Goal: Transaction & Acquisition: Book appointment/travel/reservation

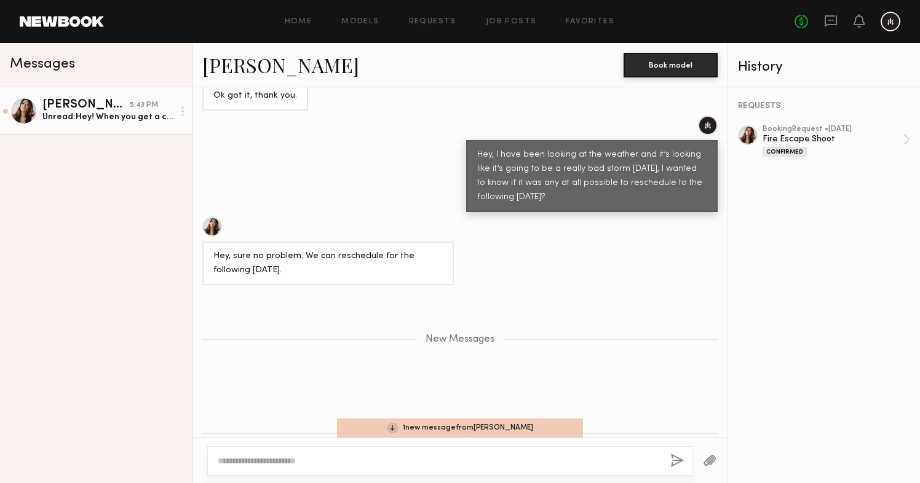
scroll to position [1060, 0]
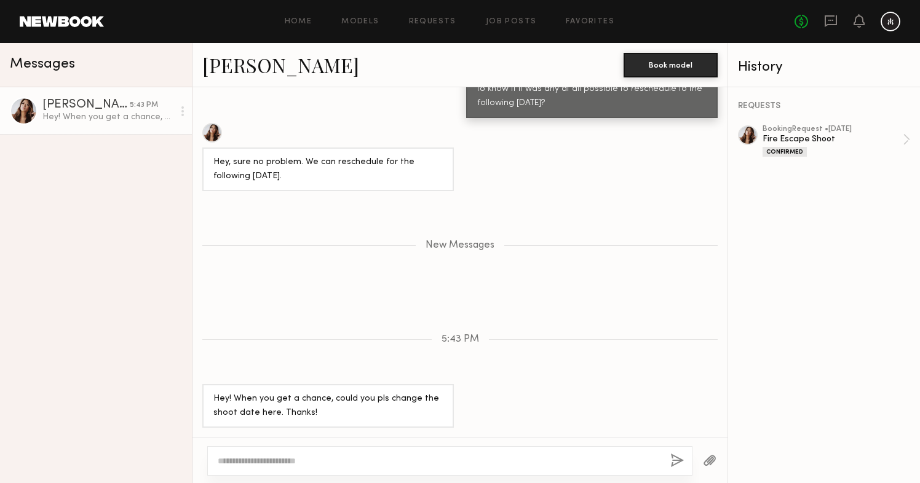
click at [248, 67] on link "[PERSON_NAME]" at bounding box center [280, 65] width 157 height 26
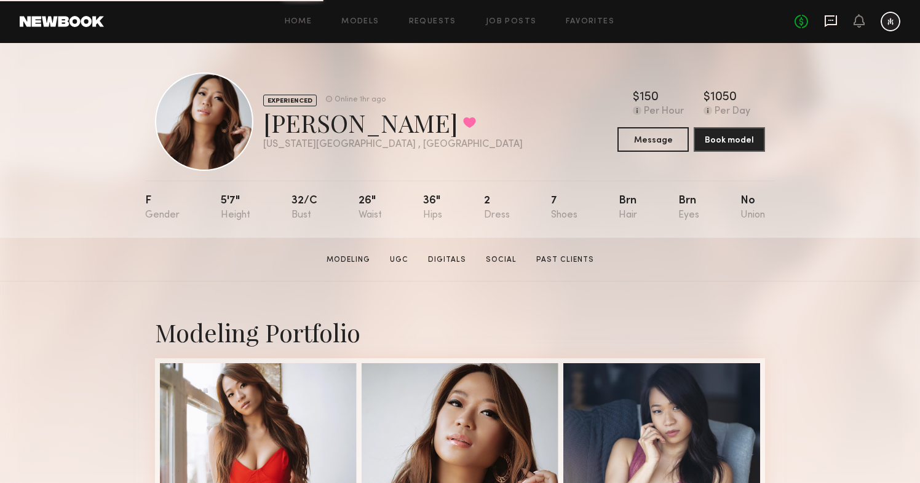
click at [832, 23] on icon at bounding box center [831, 21] width 14 height 14
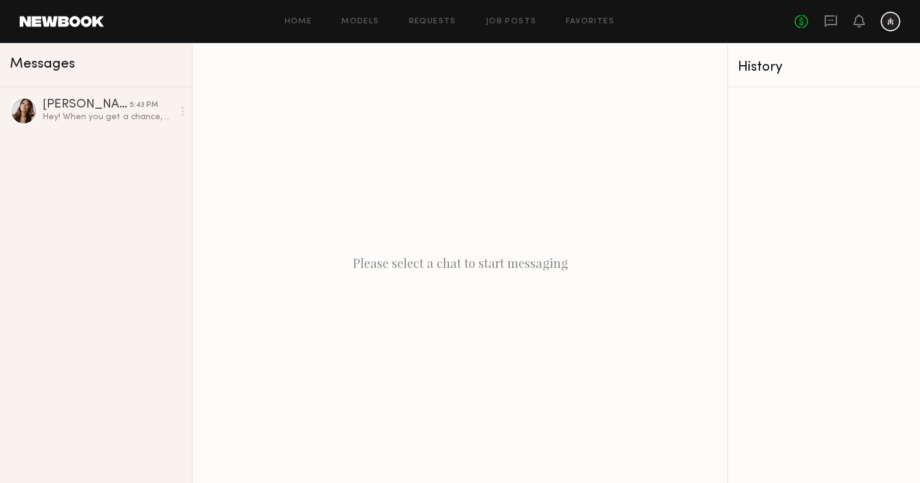
click at [894, 22] on div at bounding box center [890, 22] width 20 height 20
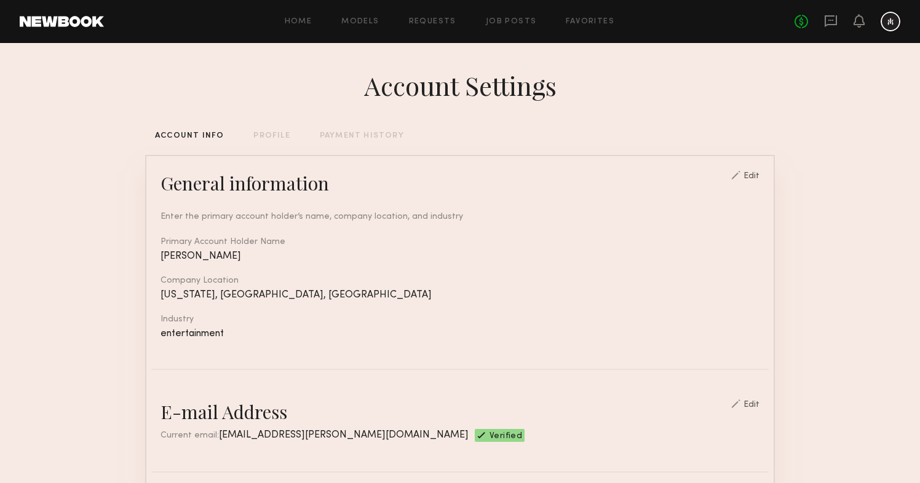
click at [367, 135] on div "PAYMENT HISTORY" at bounding box center [362, 136] width 84 height 8
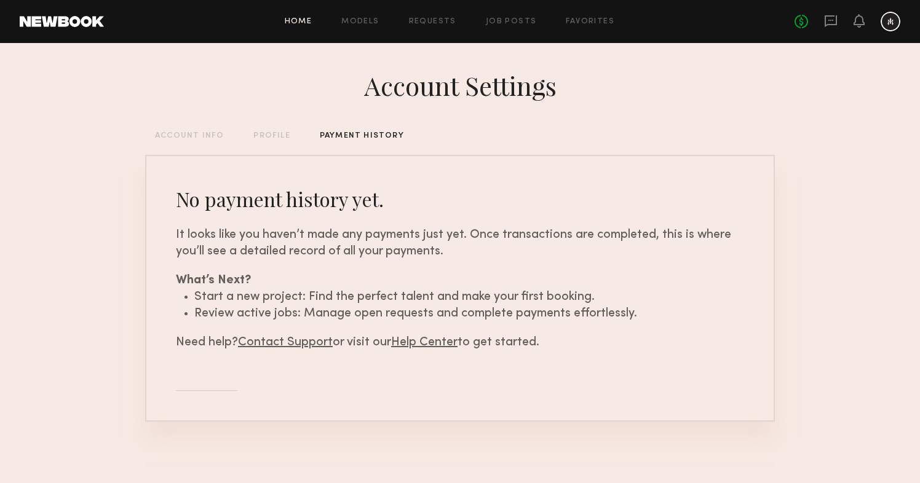
click at [296, 21] on link "Home" at bounding box center [299, 22] width 28 height 8
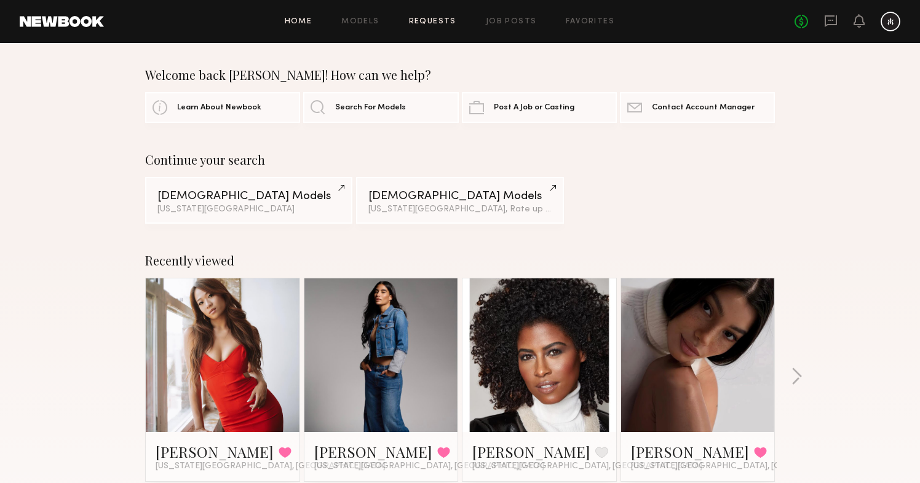
click at [430, 22] on link "Requests" at bounding box center [432, 22] width 47 height 8
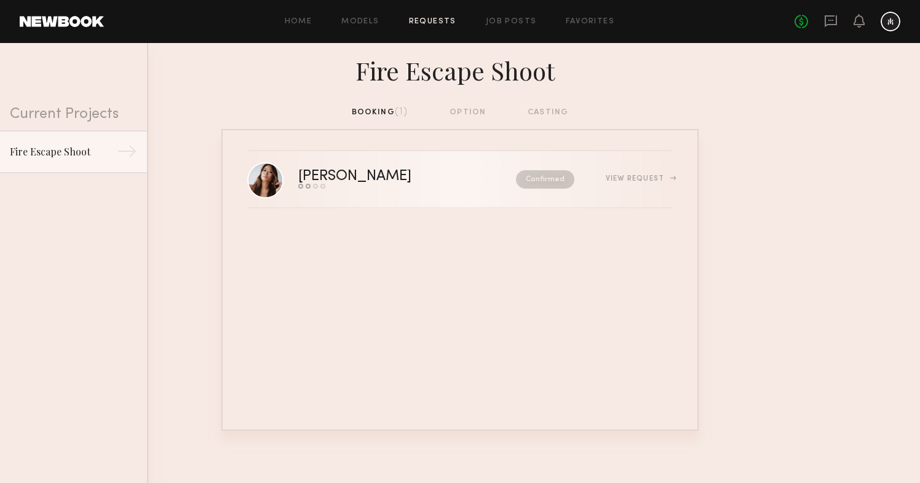
click at [588, 190] on link "[PERSON_NAME] Send request Model response Review hours worked Pay model Confirm…" at bounding box center [459, 179] width 425 height 57
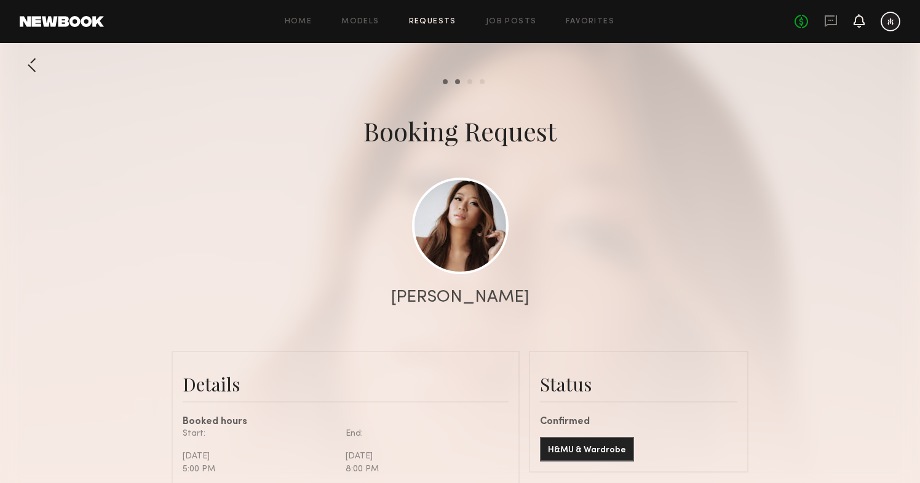
click at [863, 25] on icon at bounding box center [858, 21] width 11 height 14
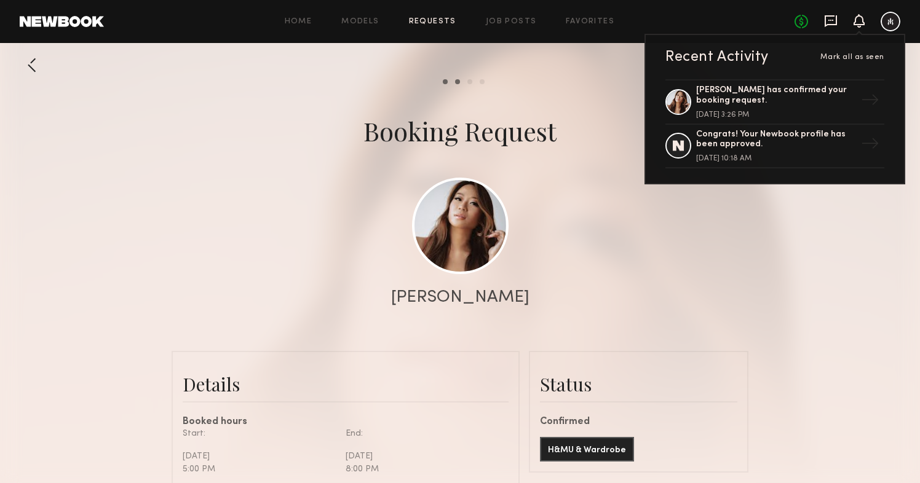
click at [832, 22] on icon at bounding box center [831, 21] width 14 height 14
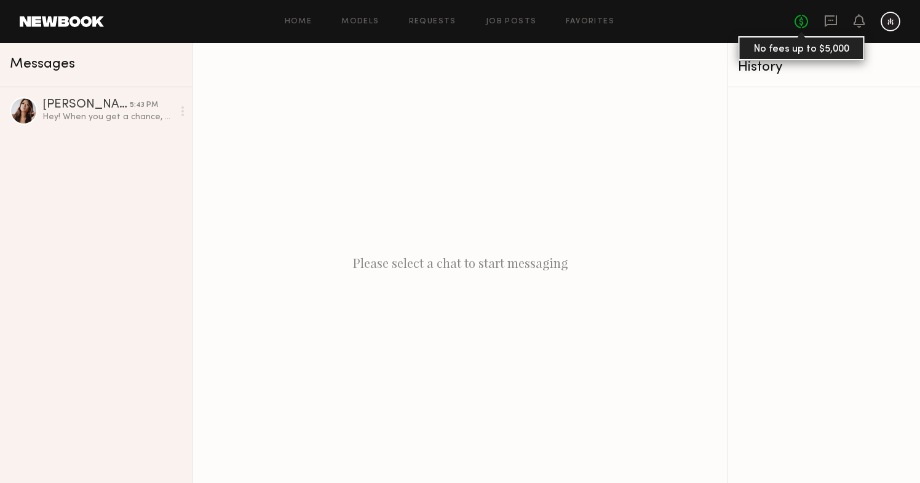
click at [805, 20] on link "No fees up to $5,000" at bounding box center [801, 22] width 14 height 14
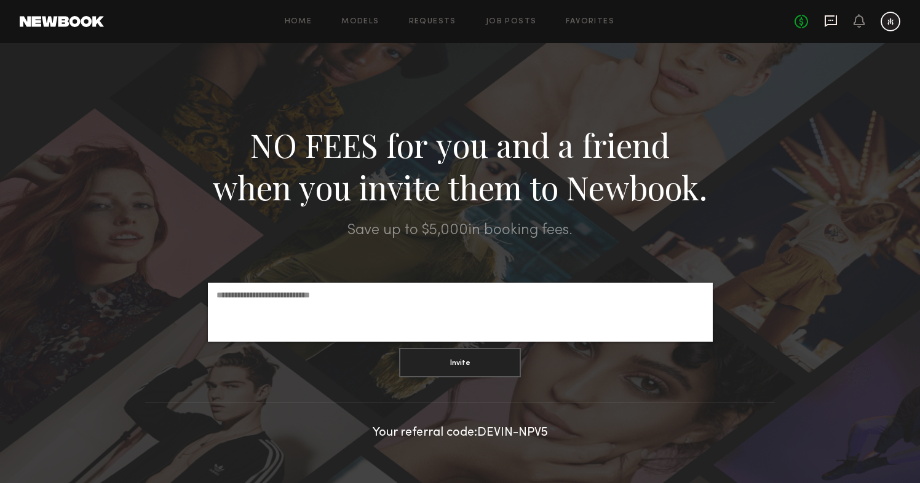
click at [832, 25] on icon at bounding box center [830, 21] width 12 height 12
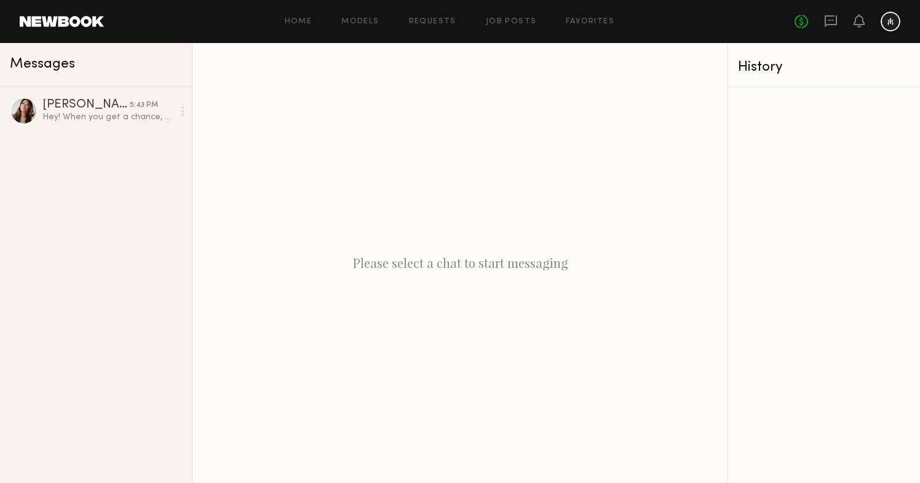
click at [888, 24] on div at bounding box center [890, 22] width 20 height 20
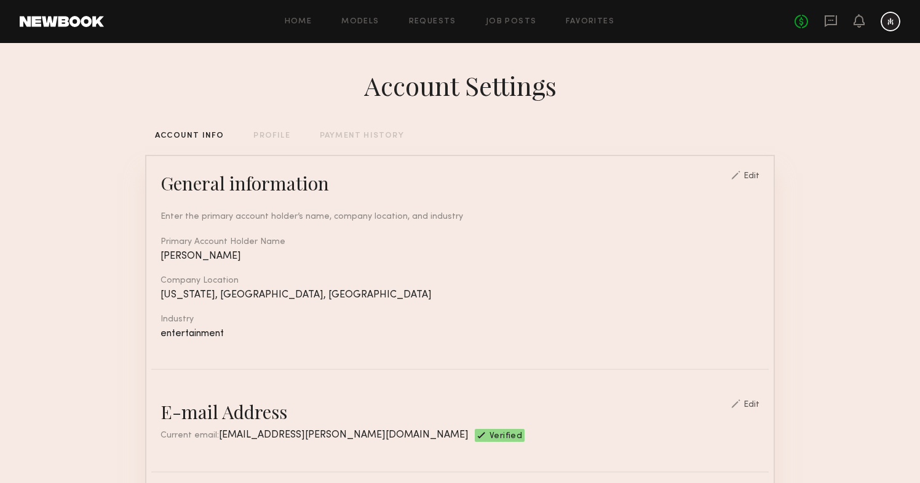
click at [262, 138] on div "PROFILE" at bounding box center [271, 136] width 36 height 8
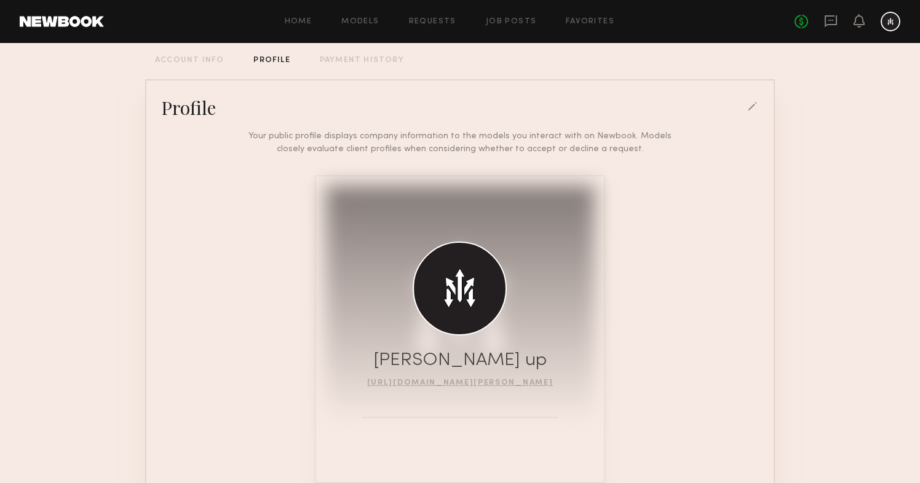
scroll to position [85, 0]
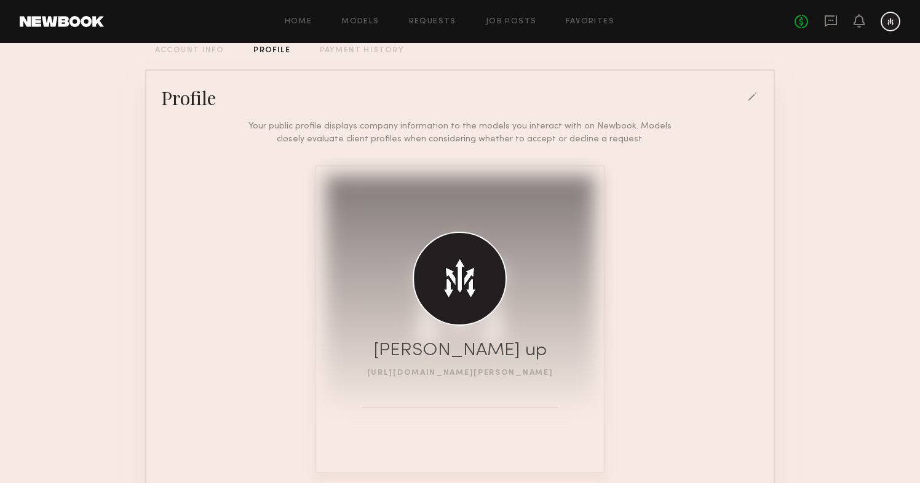
click at [511, 373] on link "[URL][DOMAIN_NAME][PERSON_NAME]" at bounding box center [460, 372] width 186 height 7
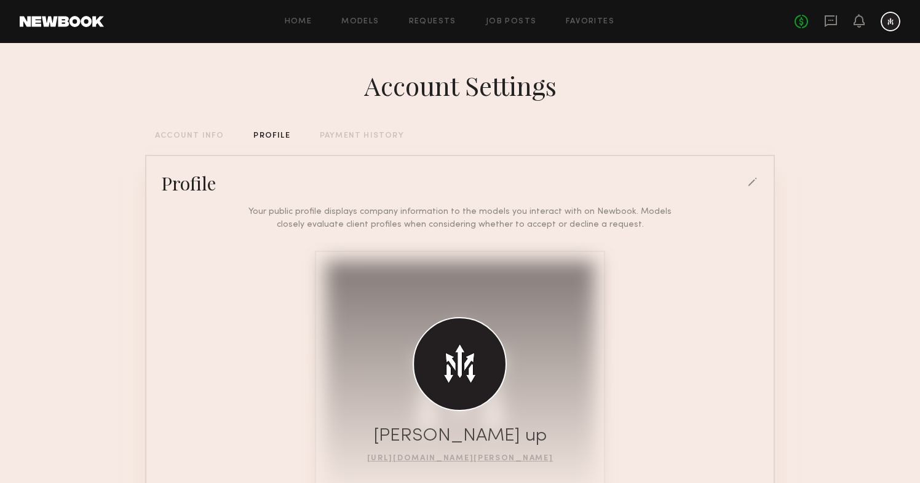
click at [891, 22] on div at bounding box center [890, 22] width 20 height 20
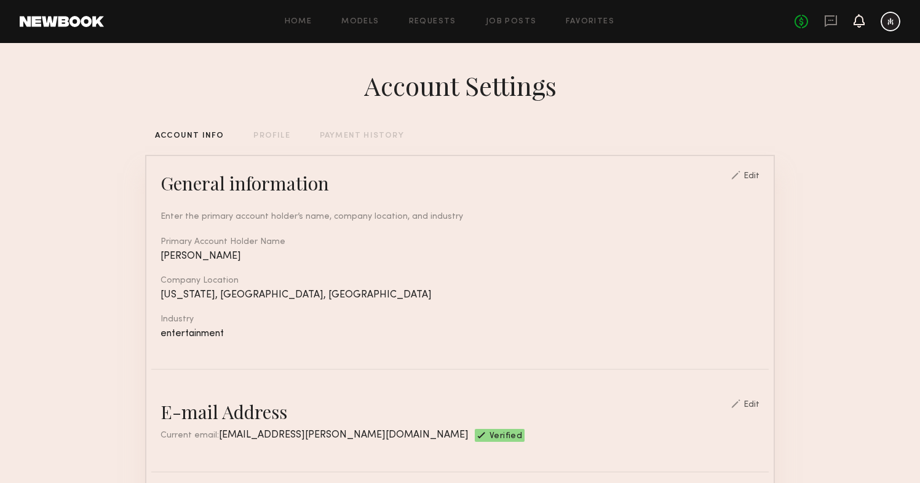
click at [859, 27] on icon at bounding box center [859, 27] width 4 height 2
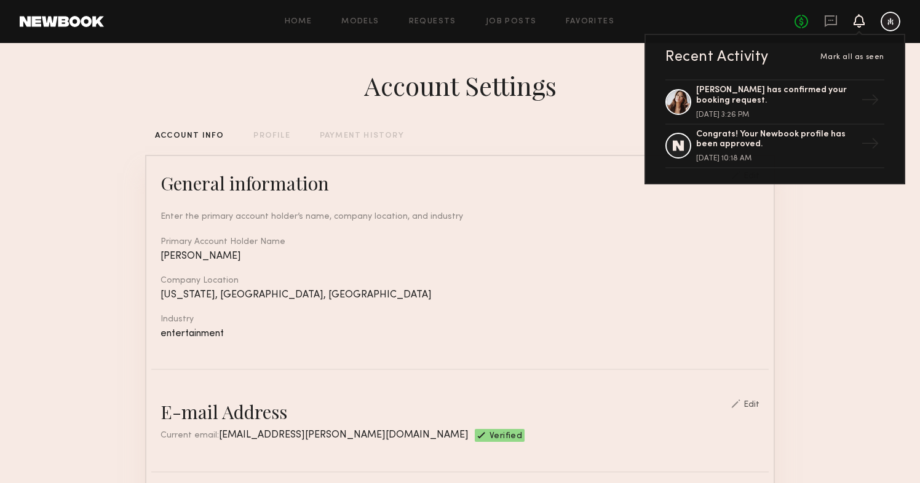
click at [838, 25] on div "No fees up to $5,000 Recent Activity Mark all as seen [PERSON_NAME] has confirm…" at bounding box center [847, 22] width 106 height 20
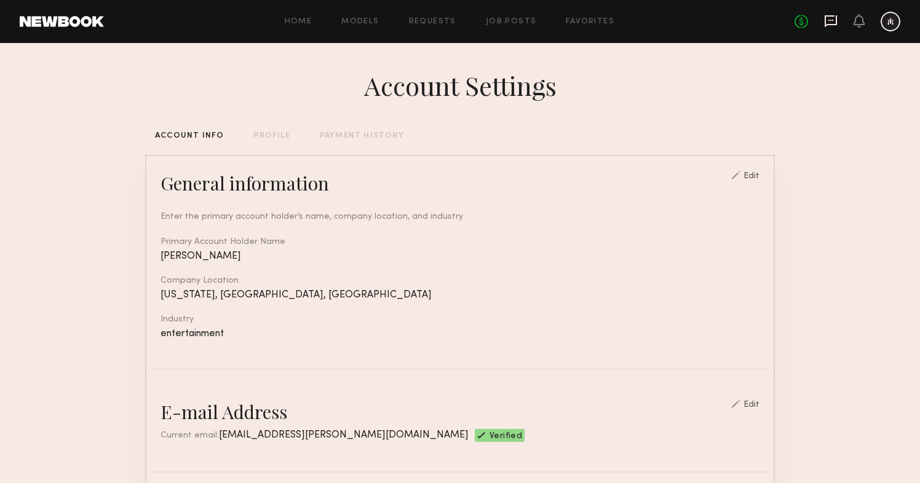
click at [835, 25] on icon at bounding box center [831, 21] width 14 height 14
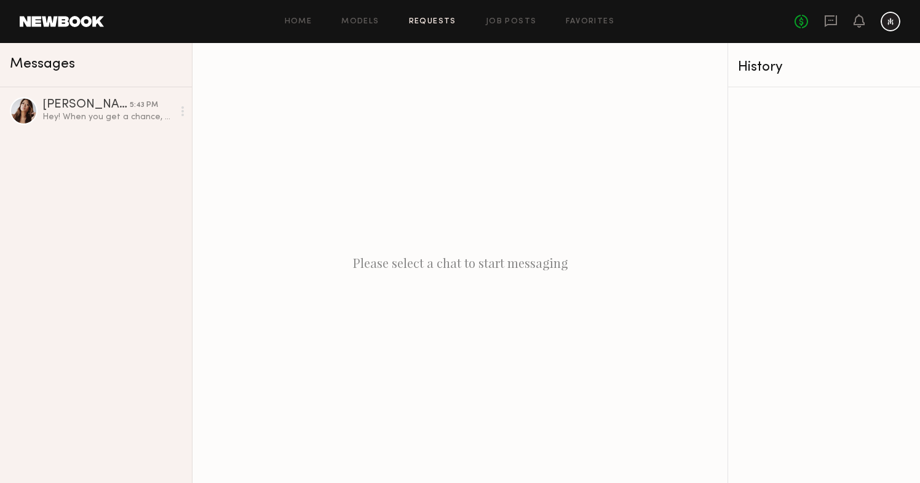
click at [419, 23] on link "Requests" at bounding box center [432, 22] width 47 height 8
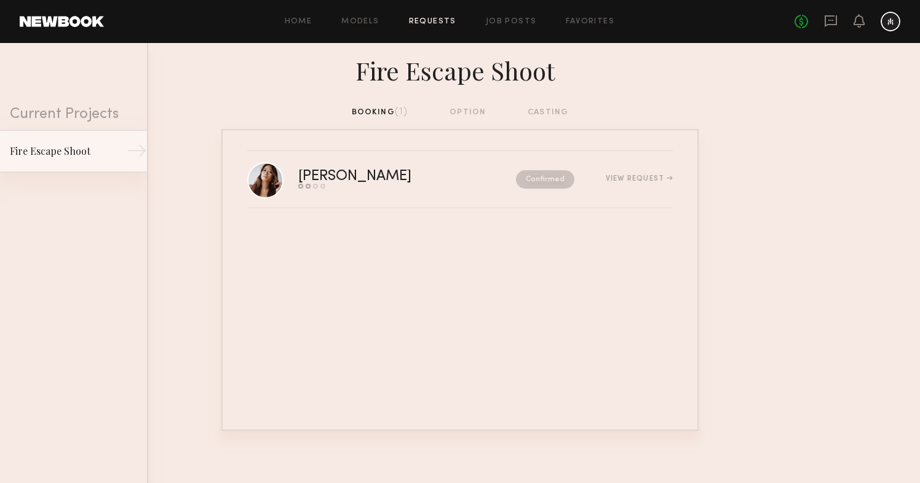
click at [127, 156] on div "→" at bounding box center [137, 153] width 20 height 25
click at [464, 109] on div "booking (1) option casting" at bounding box center [460, 113] width 217 height 14
click at [545, 106] on div "booking (1) option casting" at bounding box center [460, 113] width 217 height 14
click at [376, 174] on div "[PERSON_NAME]" at bounding box center [380, 177] width 165 height 14
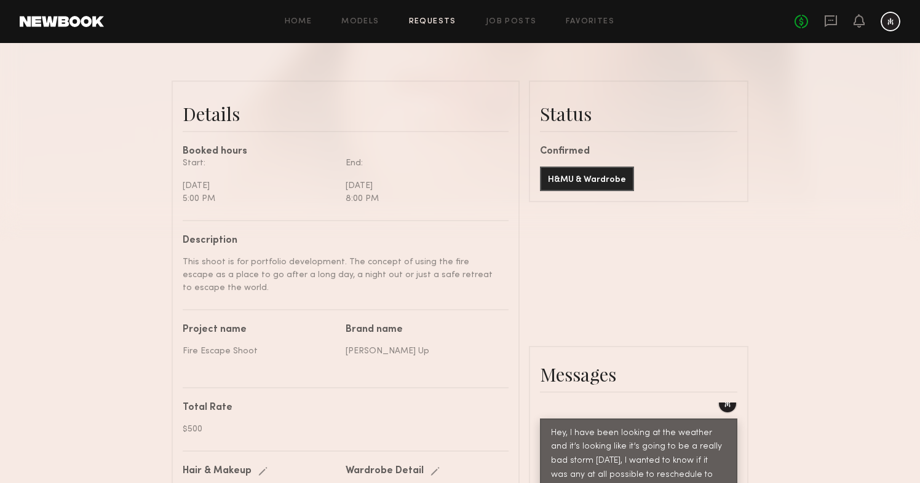
scroll to position [274, 0]
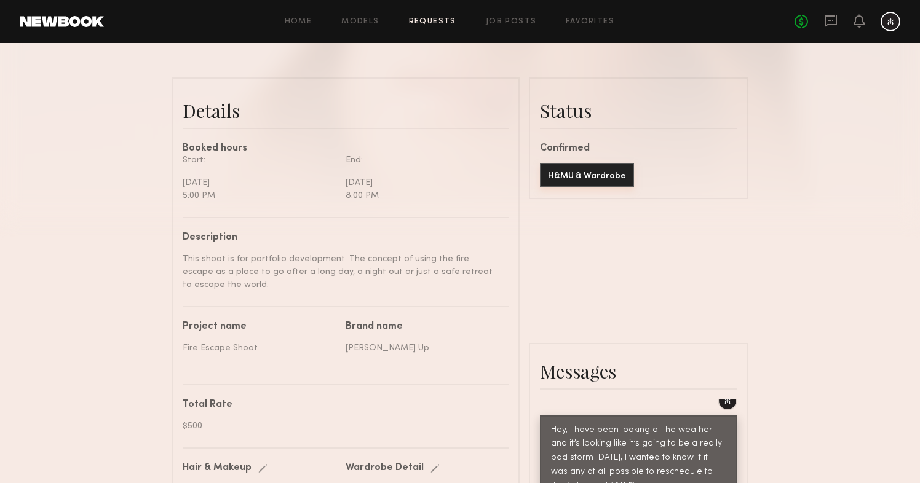
click at [602, 183] on button "H&MU & Wardrobe" at bounding box center [587, 175] width 94 height 25
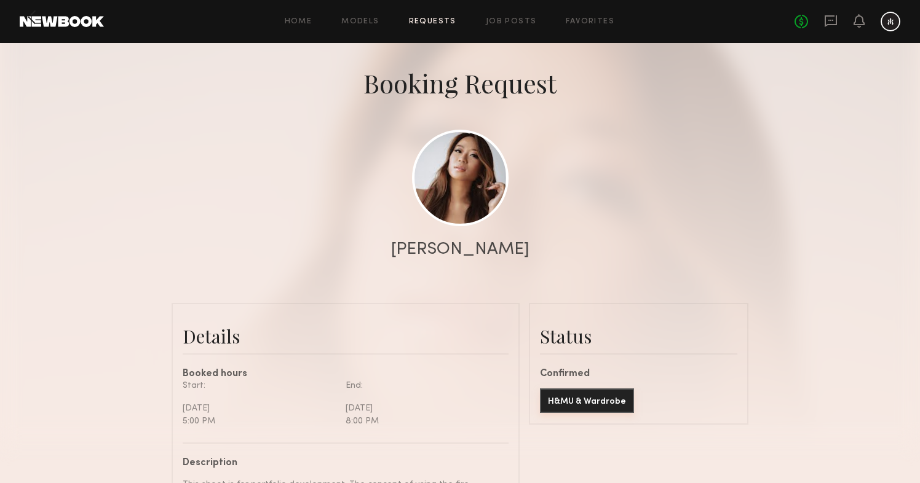
scroll to position [0, 0]
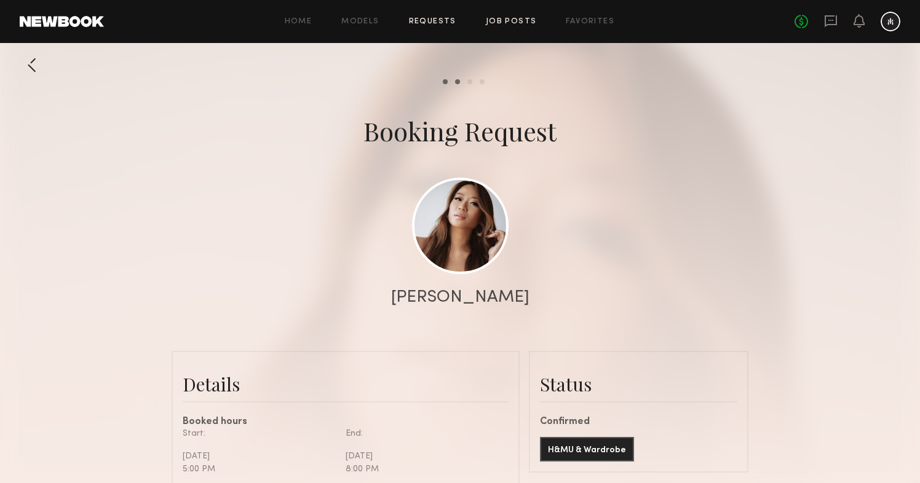
click at [525, 22] on link "Job Posts" at bounding box center [511, 22] width 51 height 8
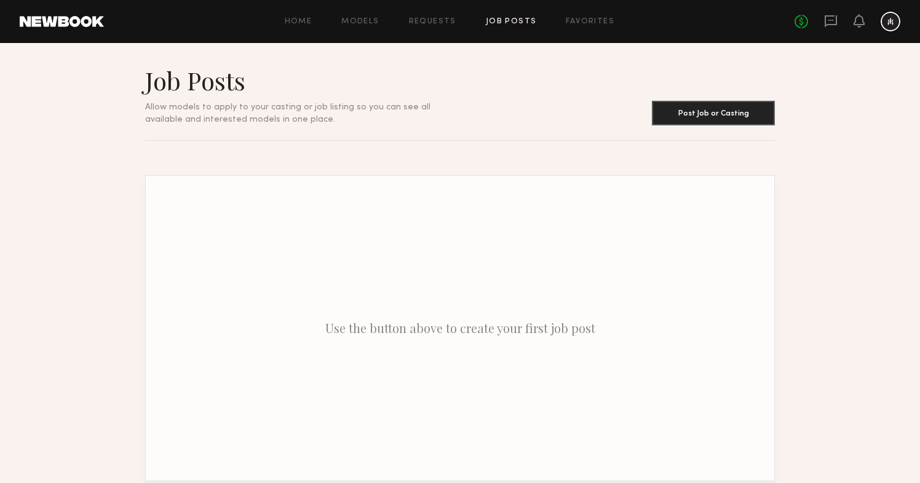
scroll to position [71, 0]
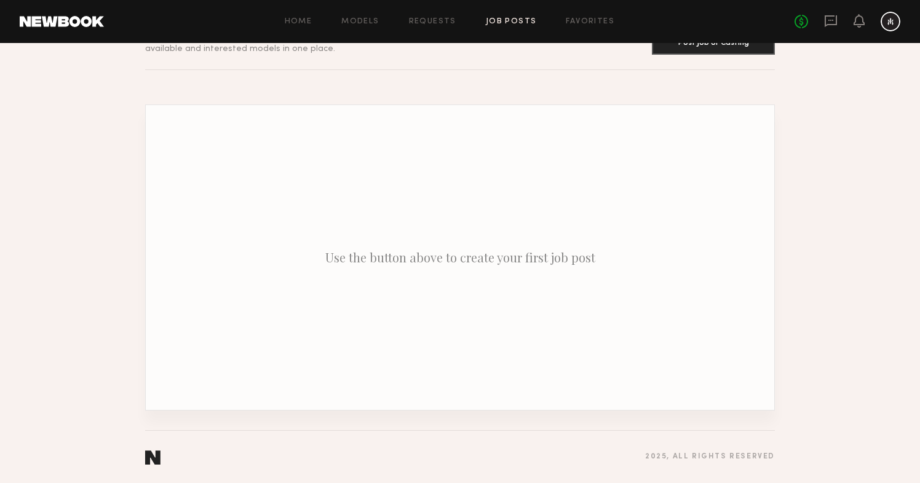
click at [151, 456] on section "2025 , all rights reserved" at bounding box center [459, 456] width 629 height 53
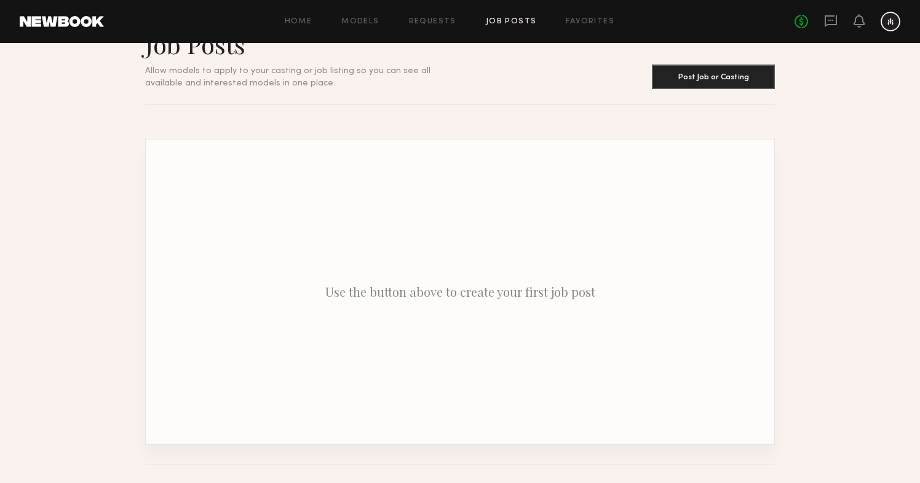
scroll to position [26, 0]
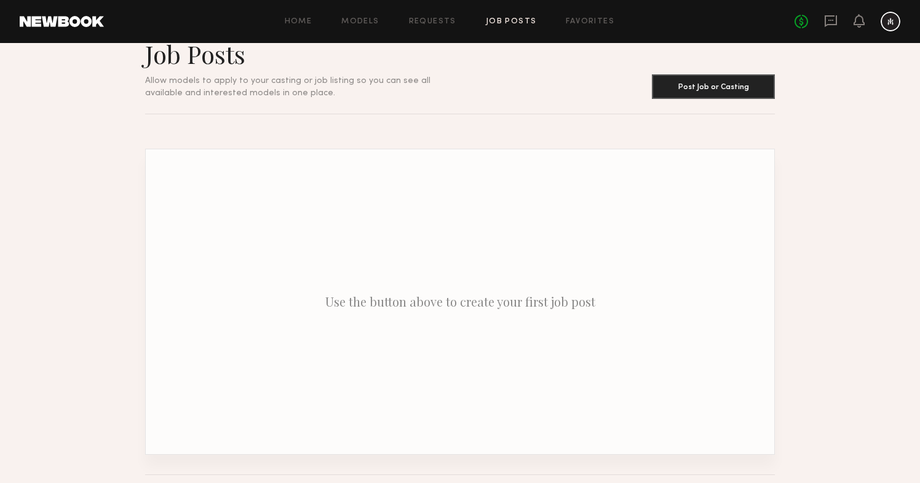
click at [309, 17] on div "Home Models Requests Job Posts Favorites Sign Out No fees up to $5,000" at bounding box center [502, 22] width 796 height 20
click at [309, 18] on link "Home" at bounding box center [299, 22] width 28 height 8
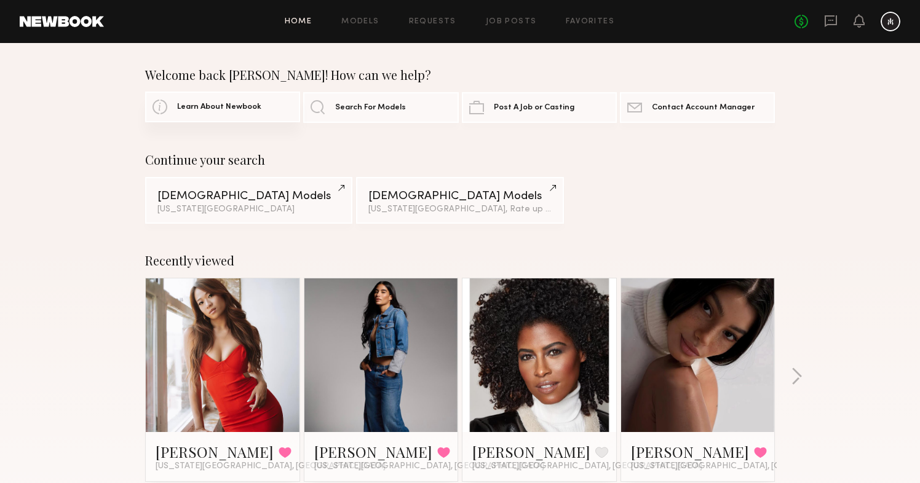
click at [240, 106] on span "Learn About Newbook" at bounding box center [219, 107] width 84 height 8
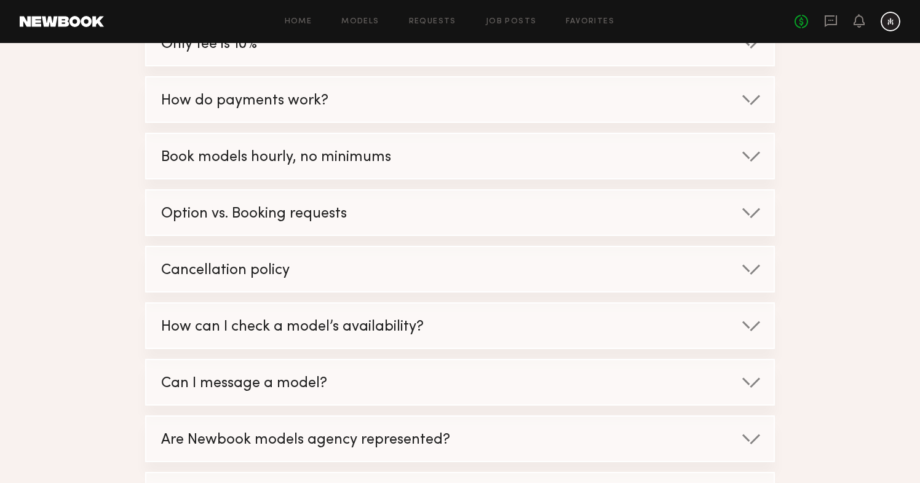
scroll to position [280, 0]
click at [748, 266] on div at bounding box center [751, 270] width 20 height 12
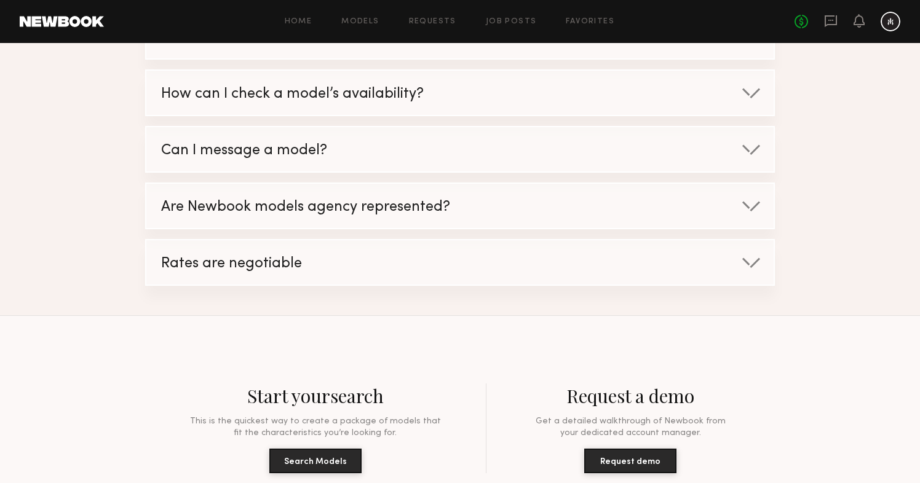
scroll to position [619, 0]
click at [755, 255] on div at bounding box center [751, 261] width 20 height 12
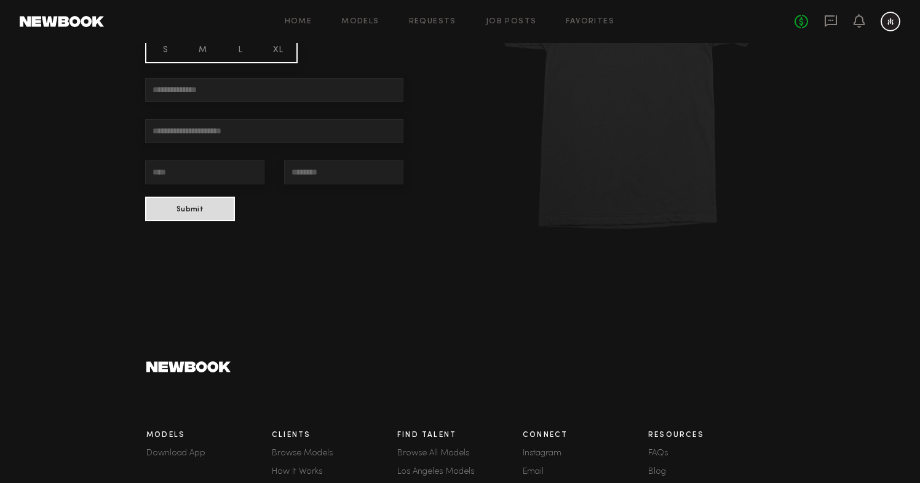
scroll to position [1505, 0]
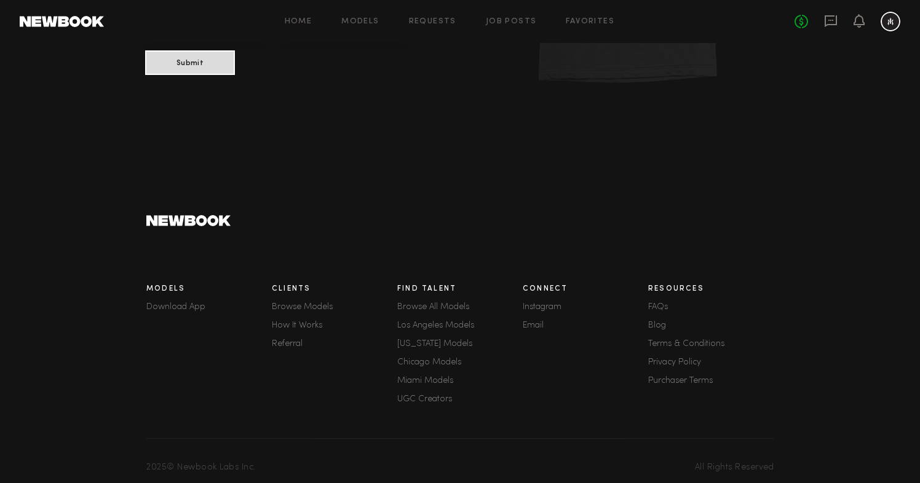
click at [658, 303] on link "FAQs" at bounding box center [710, 307] width 125 height 9
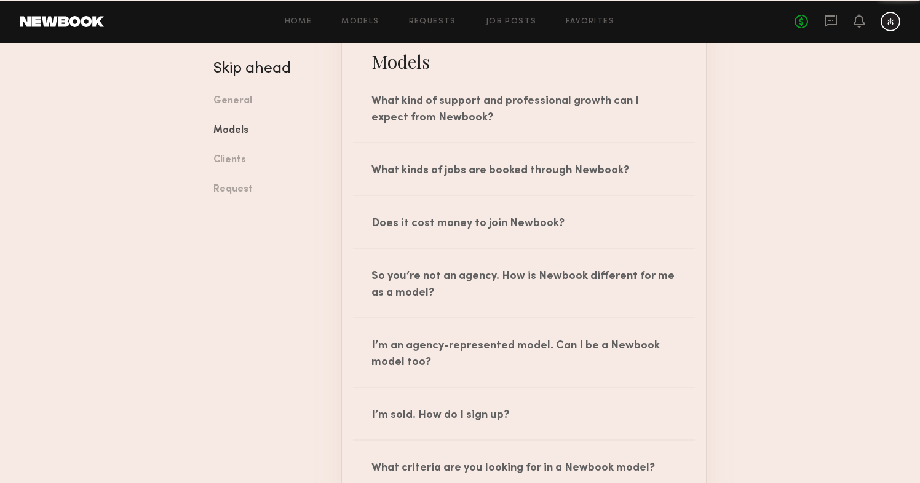
scroll to position [744, 0]
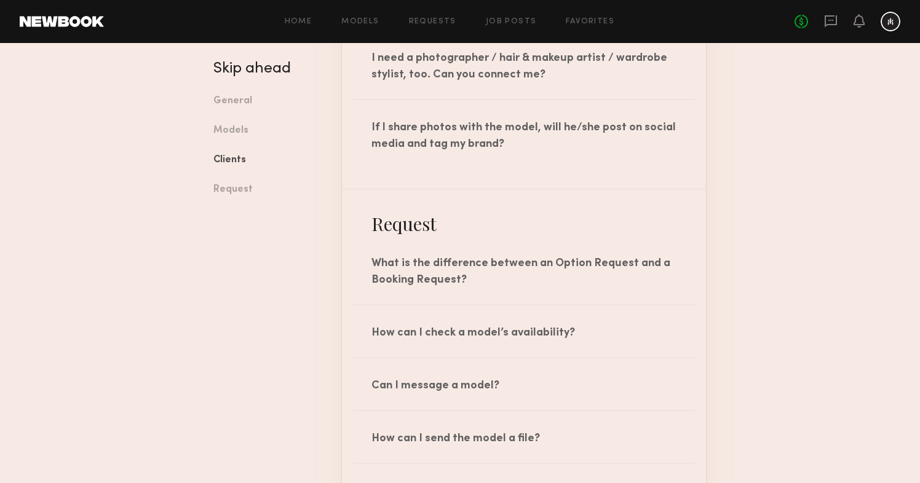
scroll to position [1670, 0]
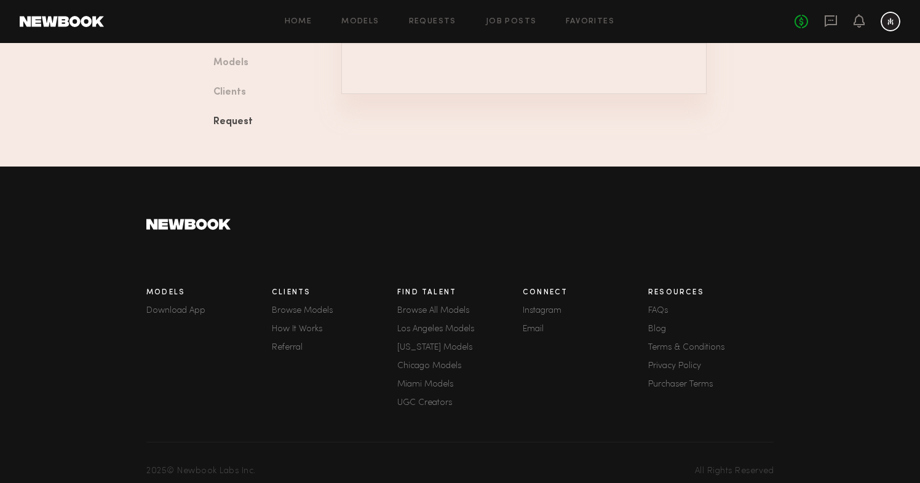
scroll to position [2211, 0]
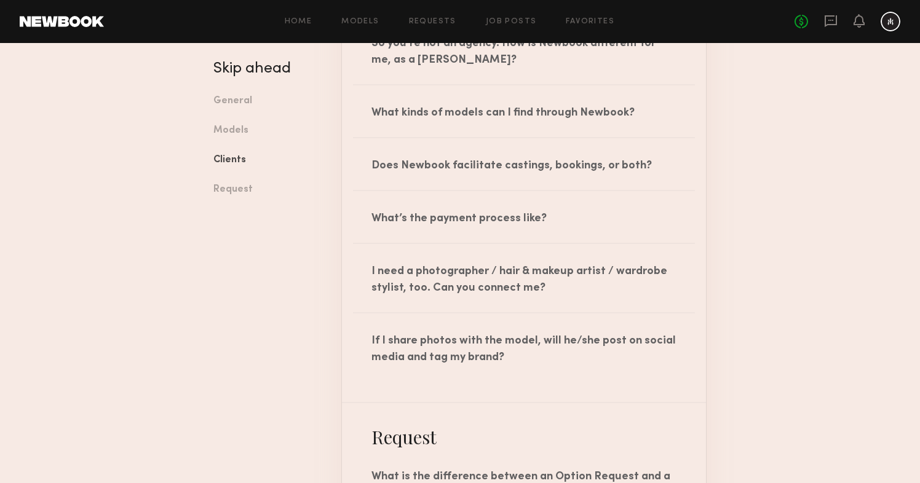
scroll to position [1450, 0]
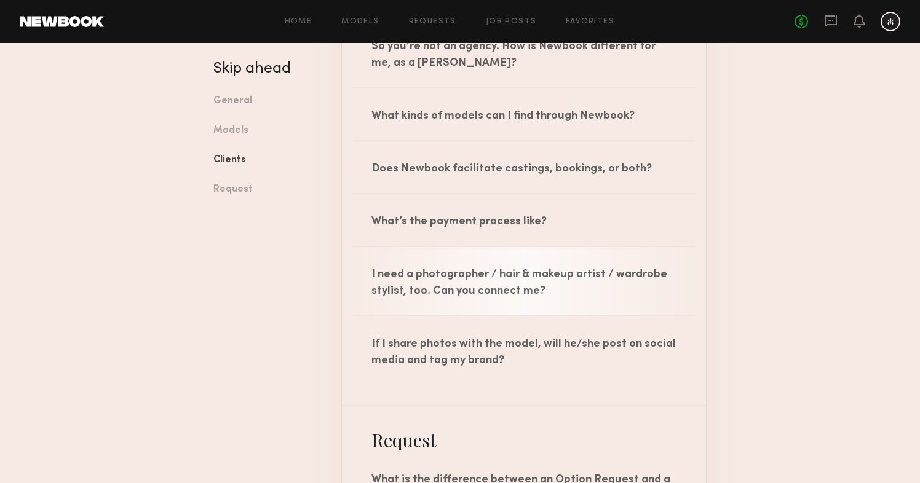
click at [426, 293] on div "I need a photographer / hair & makeup artist / wardrobe stylist, too. Can you c…" at bounding box center [524, 281] width 364 height 68
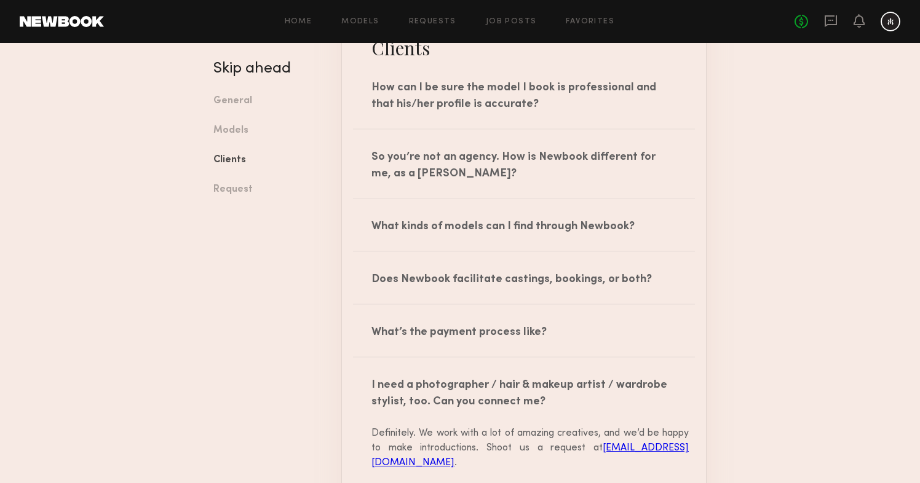
scroll to position [1338, 0]
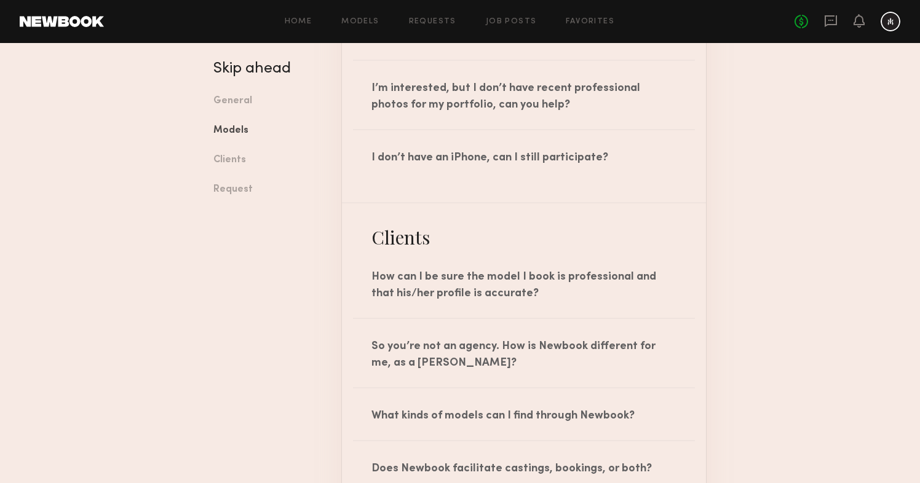
scroll to position [1140, 0]
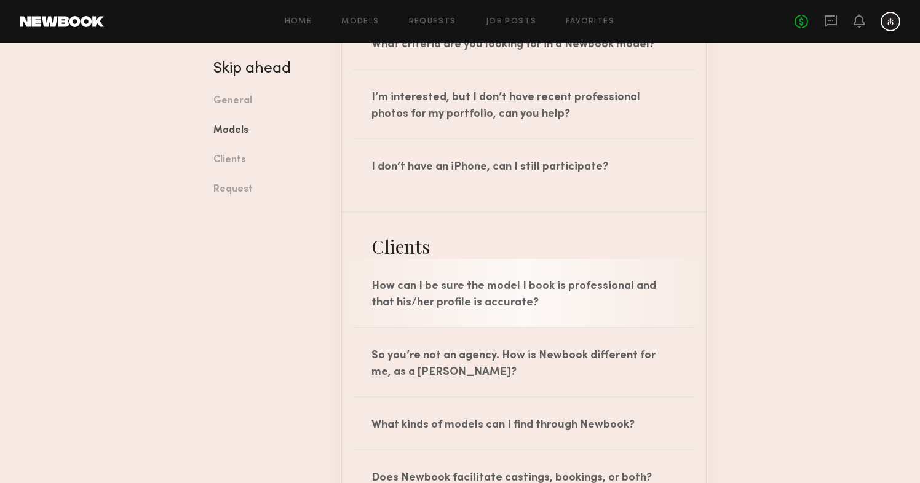
click at [416, 289] on div "How can I be sure the model I book is professional and that his/her profile is …" at bounding box center [524, 293] width 364 height 68
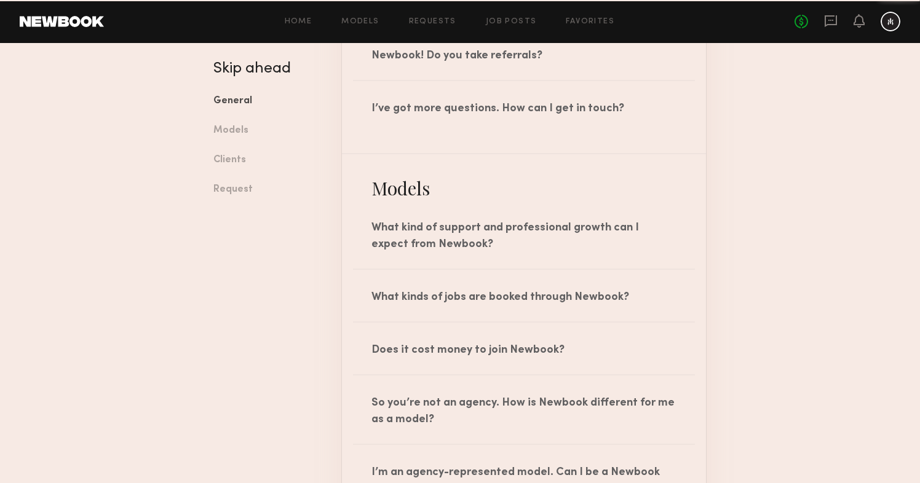
scroll to position [588, 0]
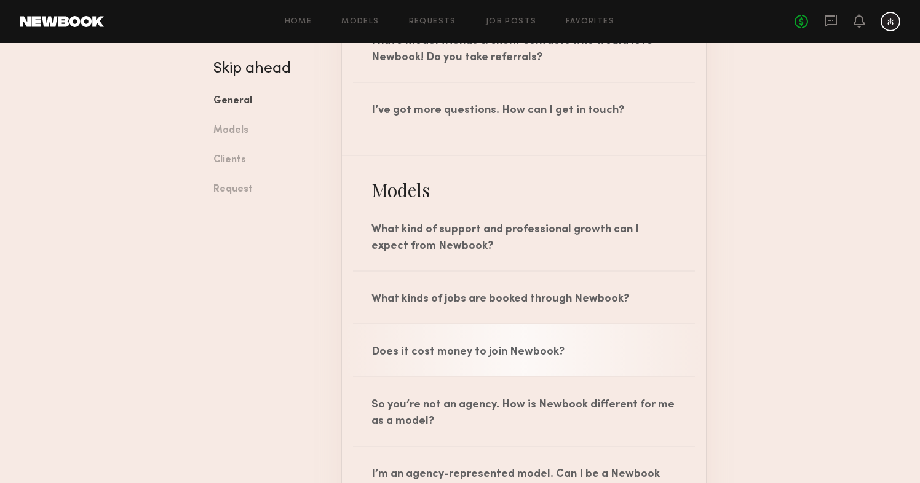
click at [384, 349] on div "Does it cost money to join Newbook?" at bounding box center [524, 351] width 364 height 52
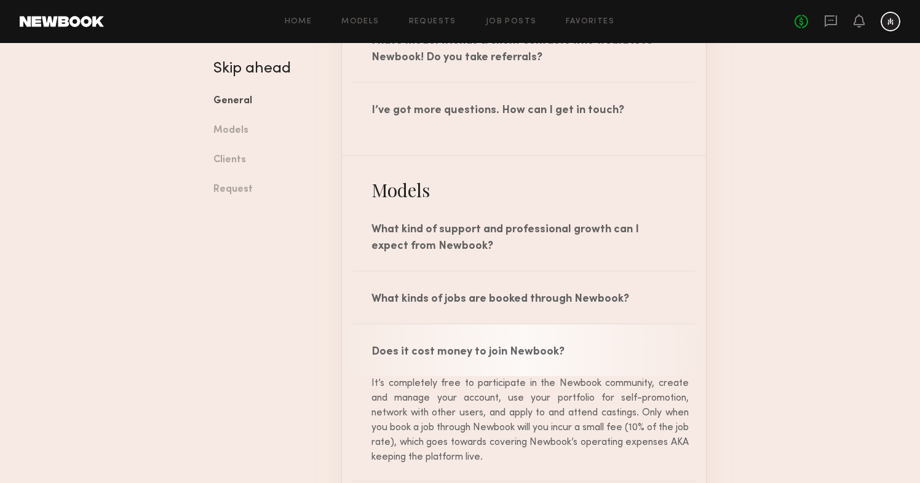
click at [384, 349] on div "Does it cost money to join Newbook?" at bounding box center [524, 351] width 364 height 52
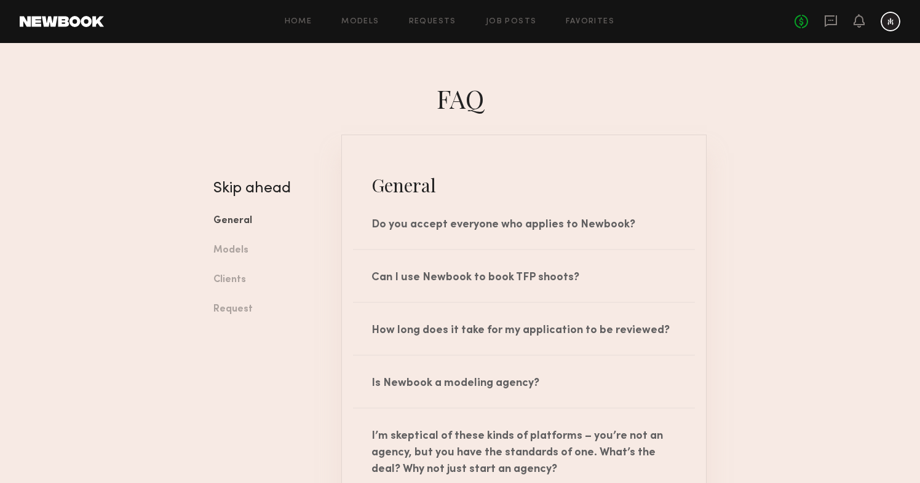
scroll to position [0, 0]
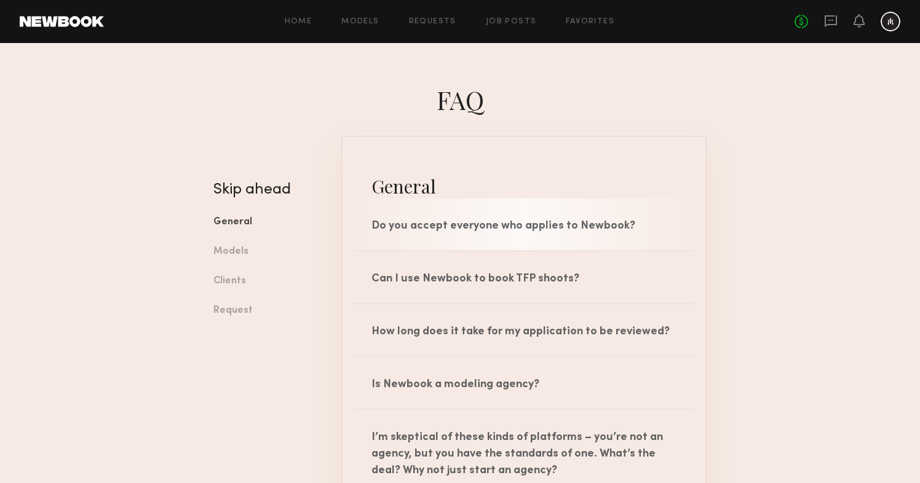
click at [450, 241] on div "Do you accept everyone who applies to Newbook?" at bounding box center [524, 225] width 364 height 52
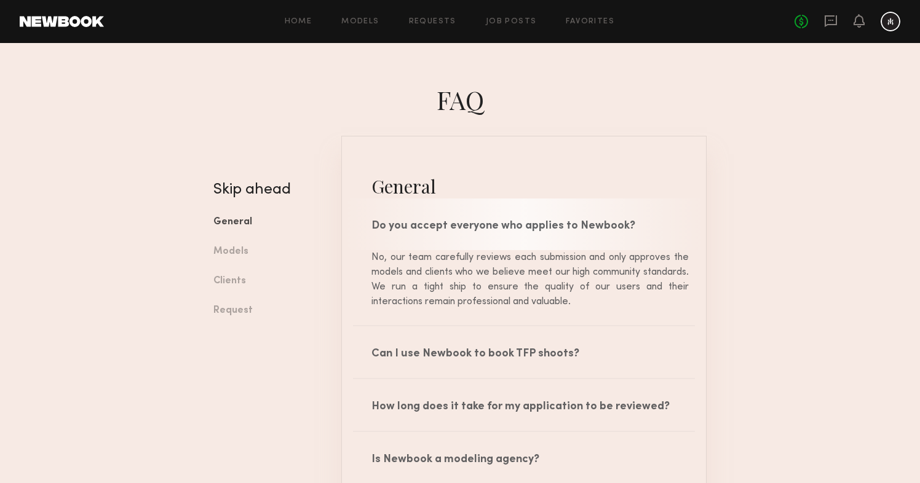
click at [478, 233] on div "Do you accept everyone who applies to Newbook?" at bounding box center [524, 225] width 364 height 52
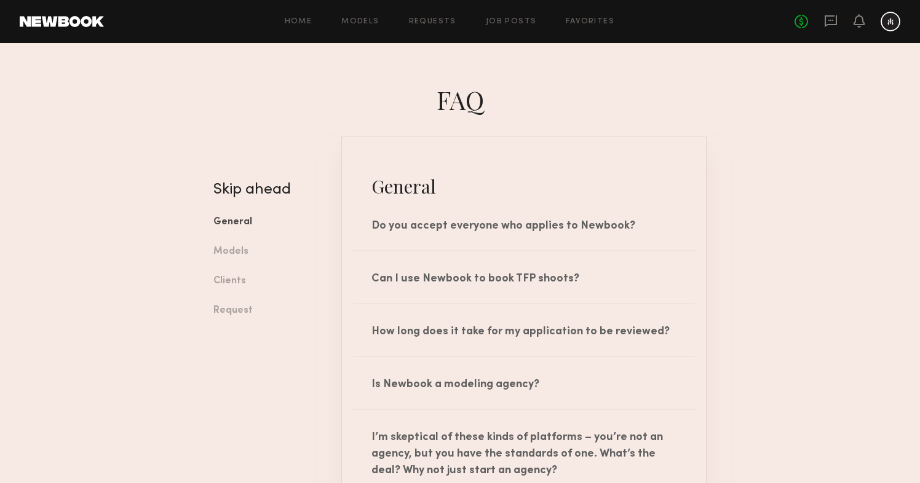
scroll to position [24, 0]
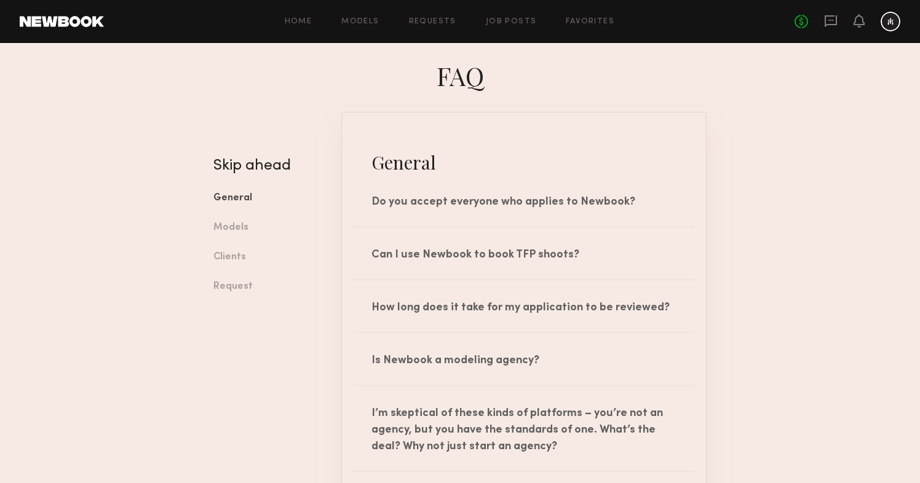
click at [854, 28] on div at bounding box center [858, 21] width 11 height 15
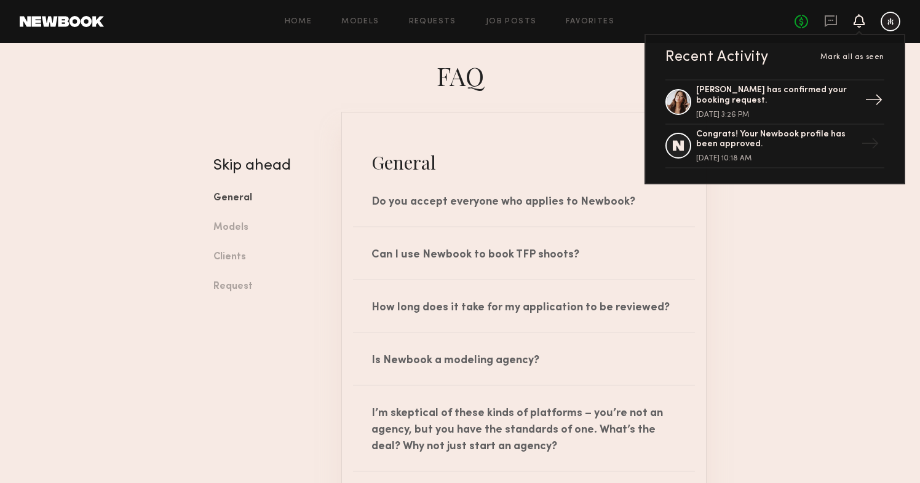
click at [822, 90] on div "[PERSON_NAME] has confirmed your booking request." at bounding box center [776, 95] width 160 height 21
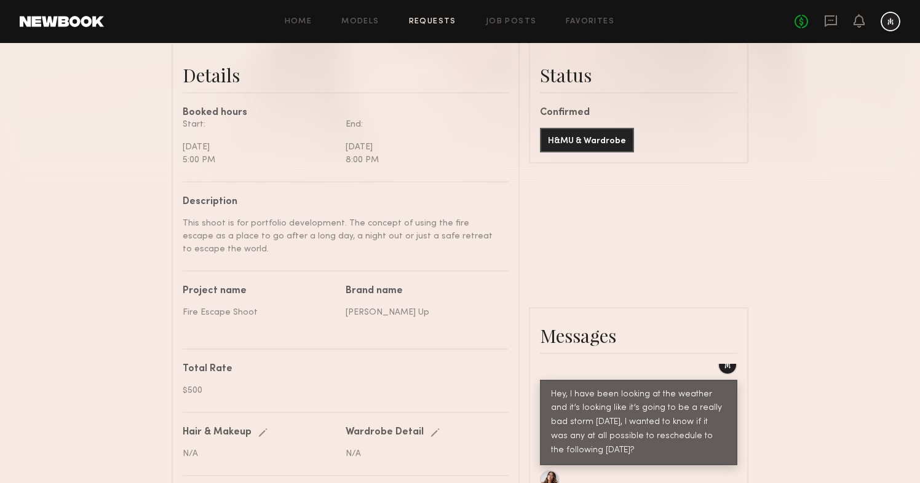
scroll to position [286, 0]
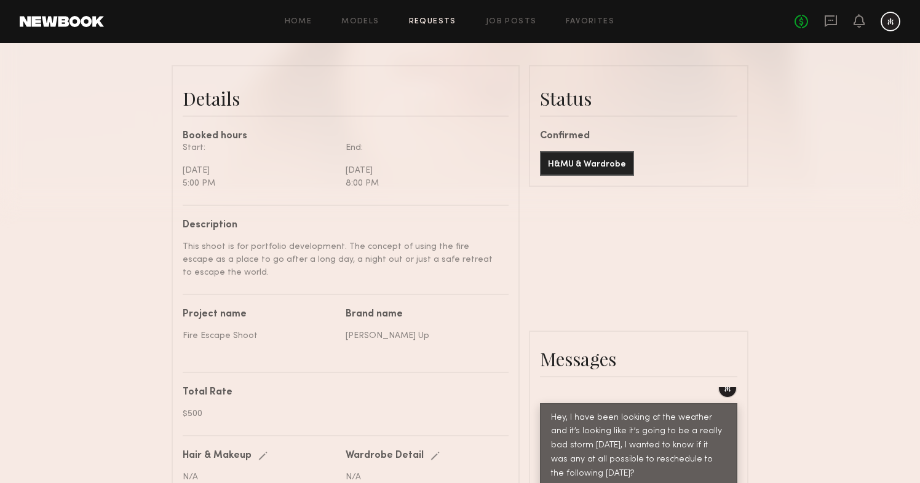
click at [264, 165] on div "[DATE]" at bounding box center [260, 170] width 154 height 13
click at [235, 146] on div "Start:" at bounding box center [260, 147] width 154 height 13
click at [235, 144] on div "Start:" at bounding box center [260, 147] width 154 height 13
click at [584, 160] on button "H&MU & Wardrobe" at bounding box center [587, 163] width 94 height 25
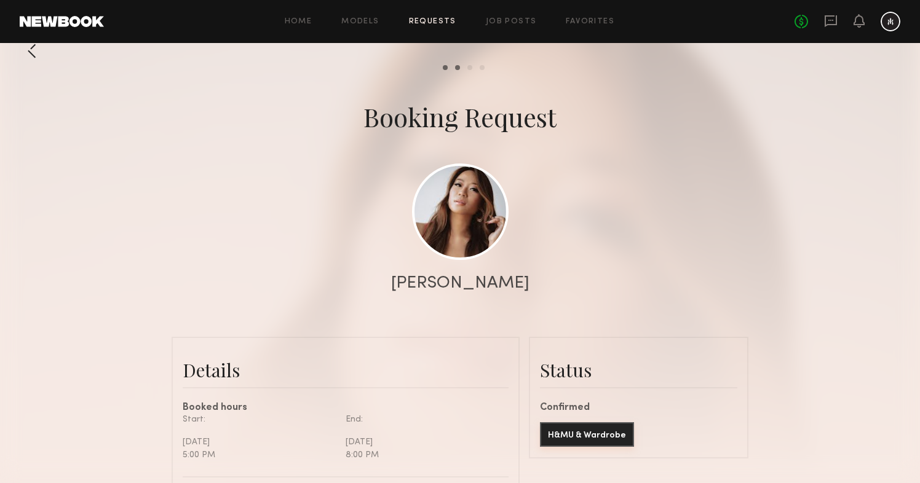
scroll to position [0, 0]
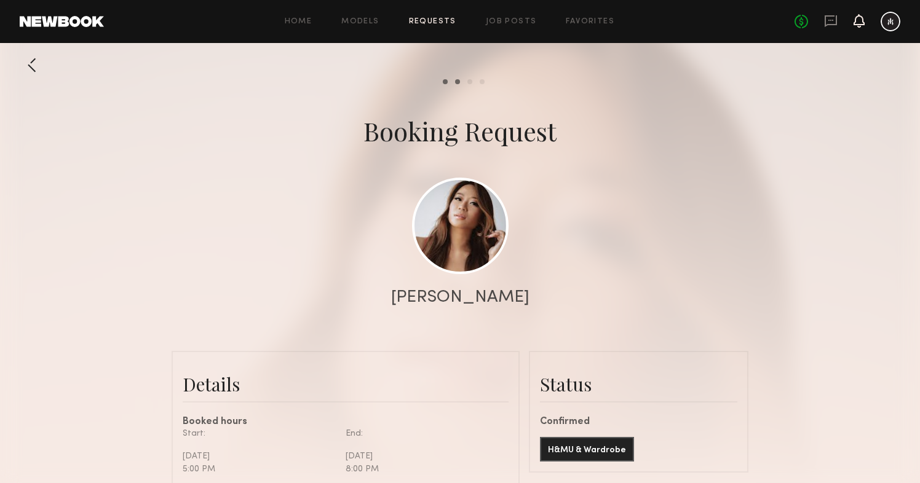
click at [858, 25] on icon at bounding box center [858, 21] width 11 height 14
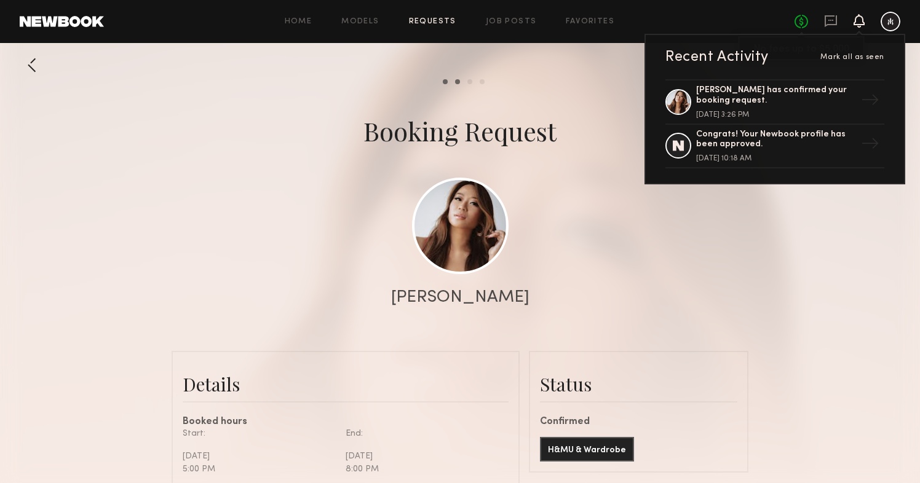
click at [801, 18] on link "No fees up to $5,000" at bounding box center [801, 22] width 14 height 14
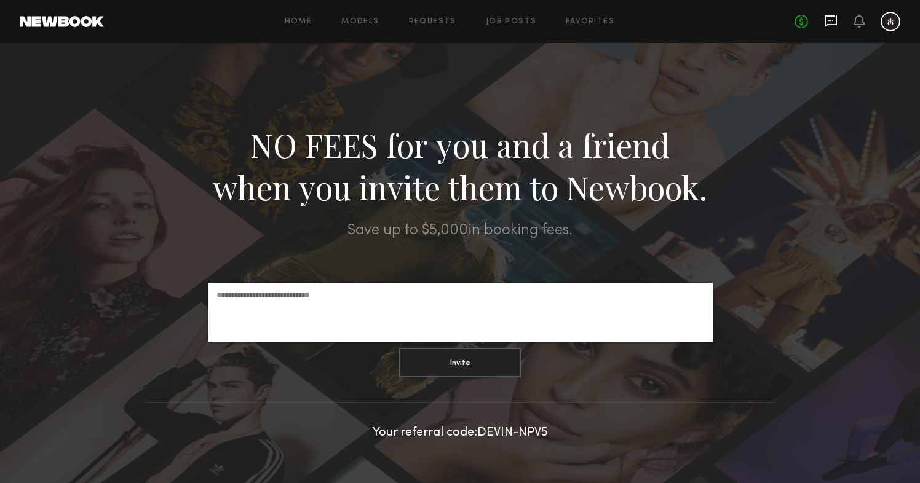
click at [826, 19] on icon at bounding box center [831, 21] width 14 height 14
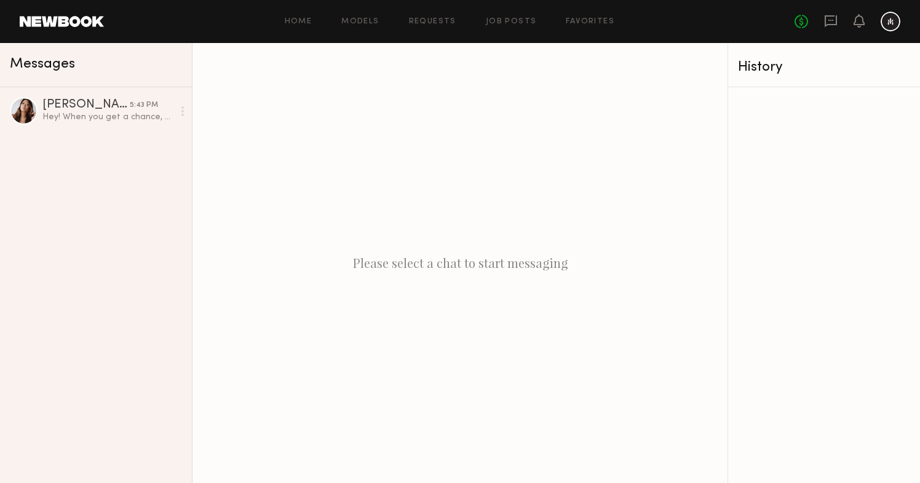
click at [881, 18] on div at bounding box center [890, 22] width 20 height 20
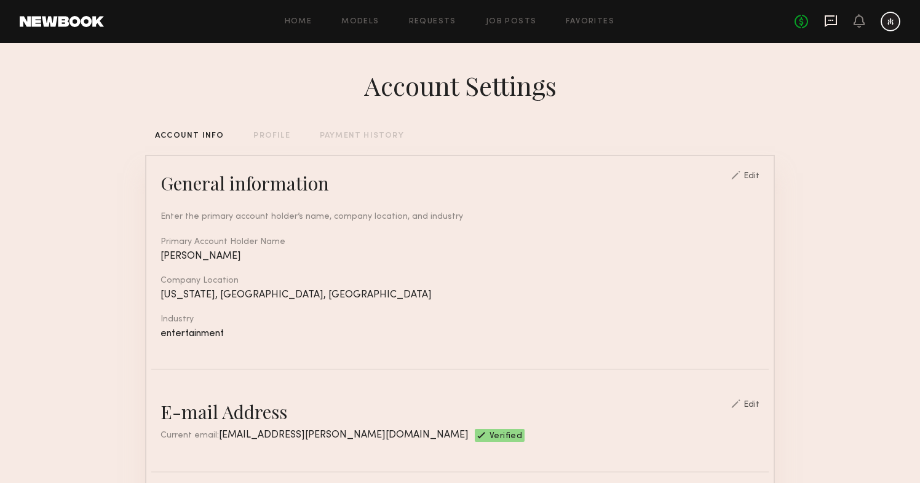
click at [831, 23] on icon at bounding box center [831, 21] width 14 height 14
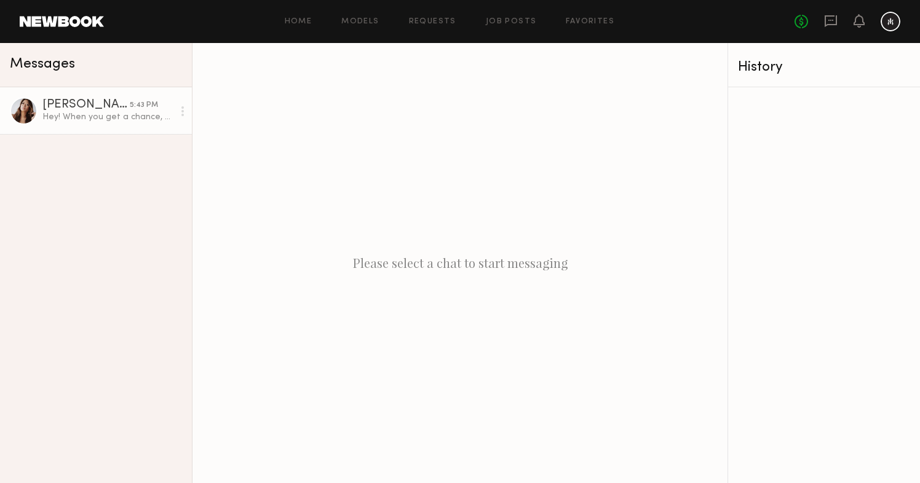
click at [98, 104] on div "[PERSON_NAME]" at bounding box center [85, 105] width 87 height 12
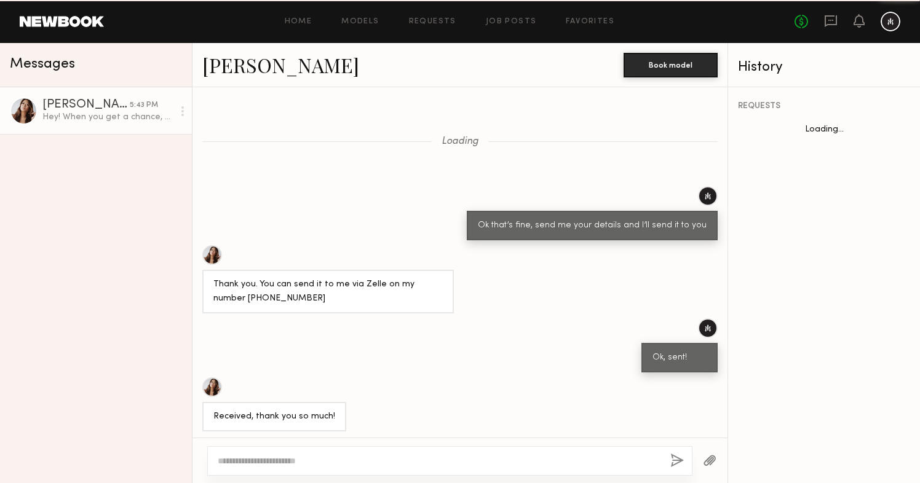
scroll to position [687, 0]
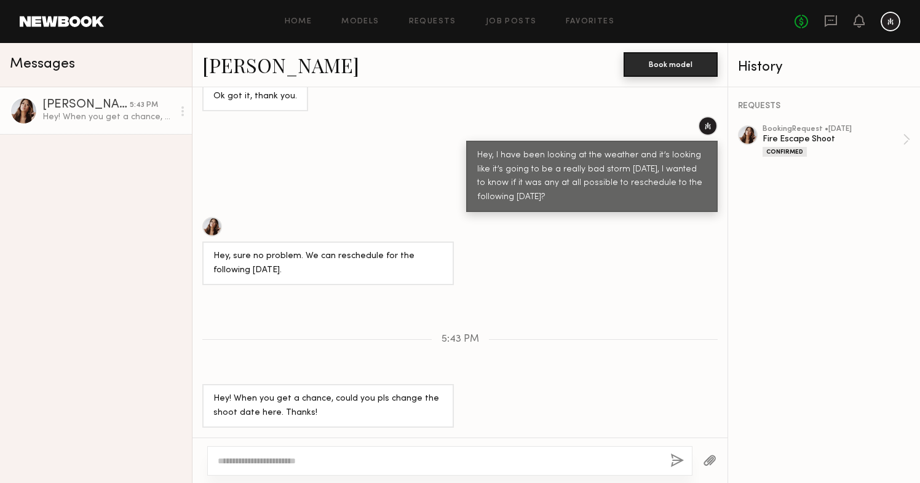
click at [673, 69] on button "Book model" at bounding box center [670, 64] width 94 height 25
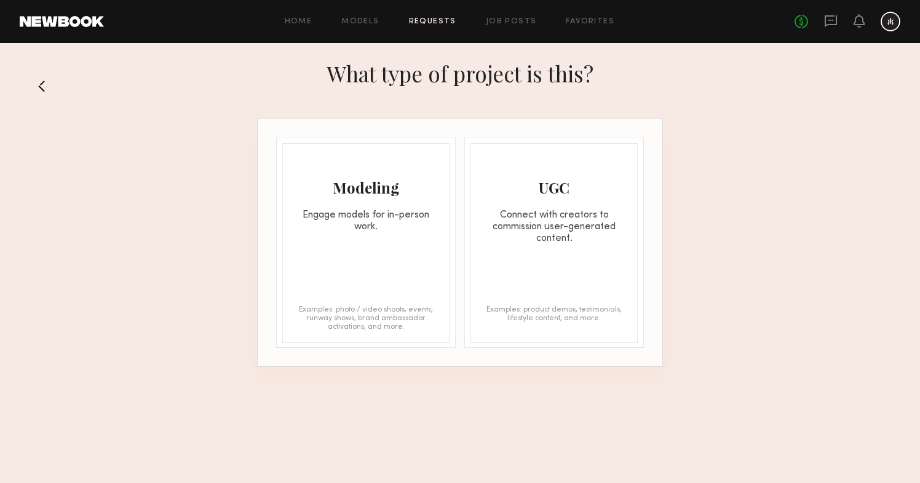
click at [40, 87] on button at bounding box center [47, 86] width 20 height 20
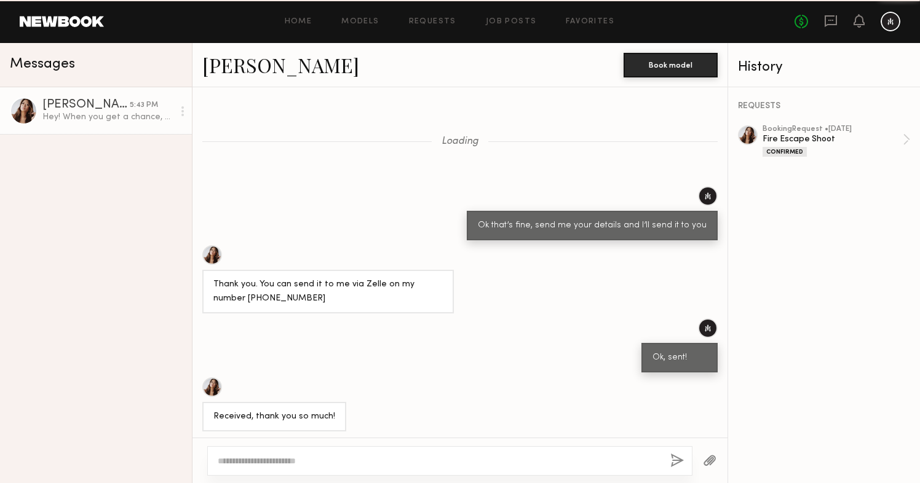
scroll to position [687, 0]
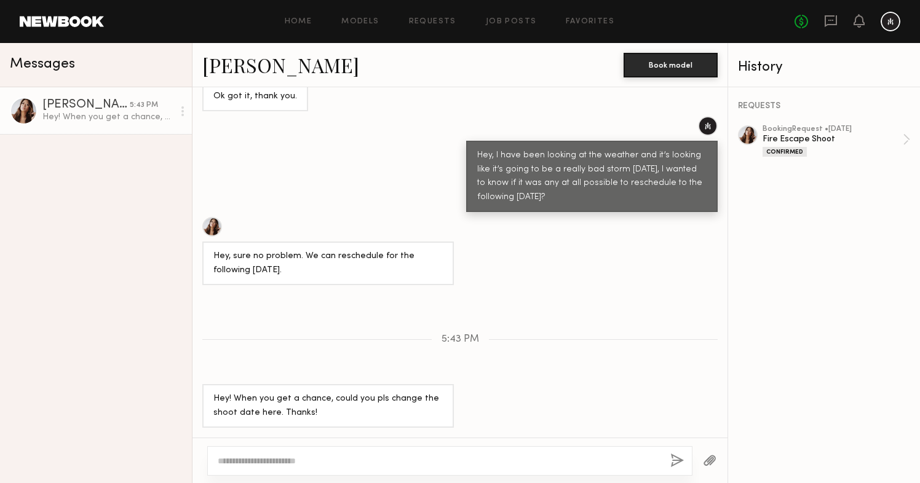
click at [427, 466] on textarea at bounding box center [439, 461] width 443 height 12
click at [183, 109] on icon at bounding box center [182, 111] width 2 height 10
click at [149, 283] on div "[PERSON_NAME] 5:43 PM Hey! When you get a chance, could you pls change the shoo…" at bounding box center [96, 285] width 192 height 396
click at [412, 462] on textarea "**********" at bounding box center [439, 461] width 443 height 12
type textarea "**********"
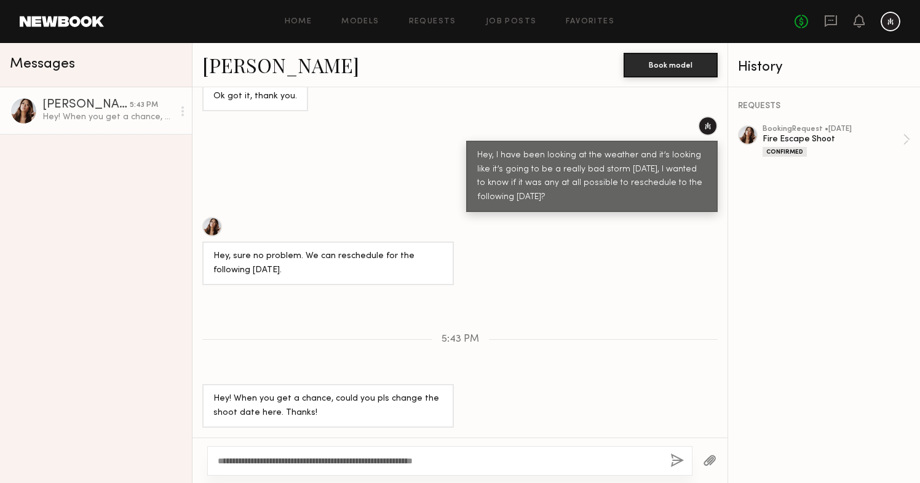
click at [675, 462] on button "button" at bounding box center [677, 461] width 14 height 15
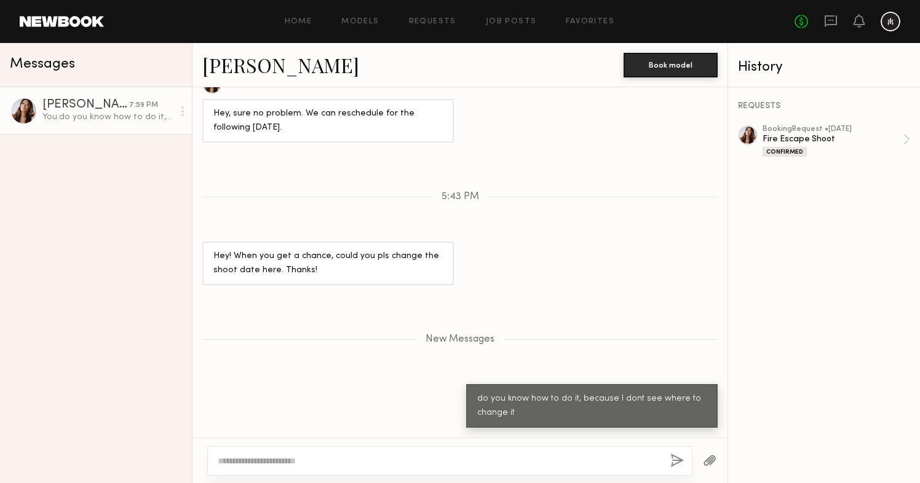
click at [840, 122] on div "REQUESTS booking Request • [DATE] Fire Escape Shoot Confirmed" at bounding box center [824, 285] width 192 height 396
click at [840, 141] on div "Fire Escape Shoot" at bounding box center [832, 139] width 140 height 12
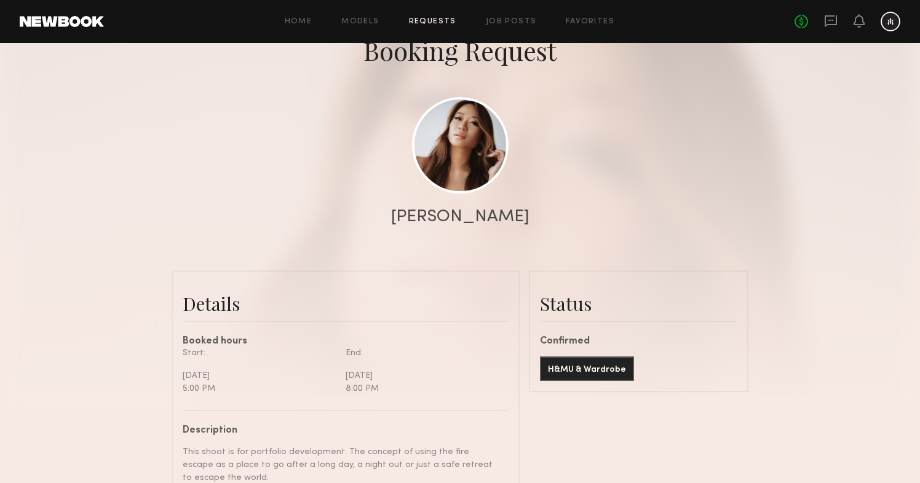
scroll to position [83, 0]
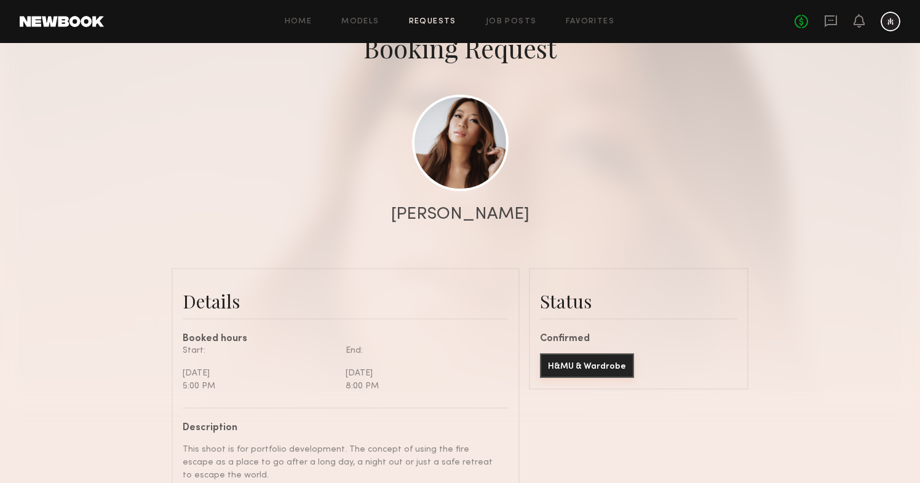
click at [618, 364] on button "H&MU & Wardrobe" at bounding box center [587, 365] width 94 height 25
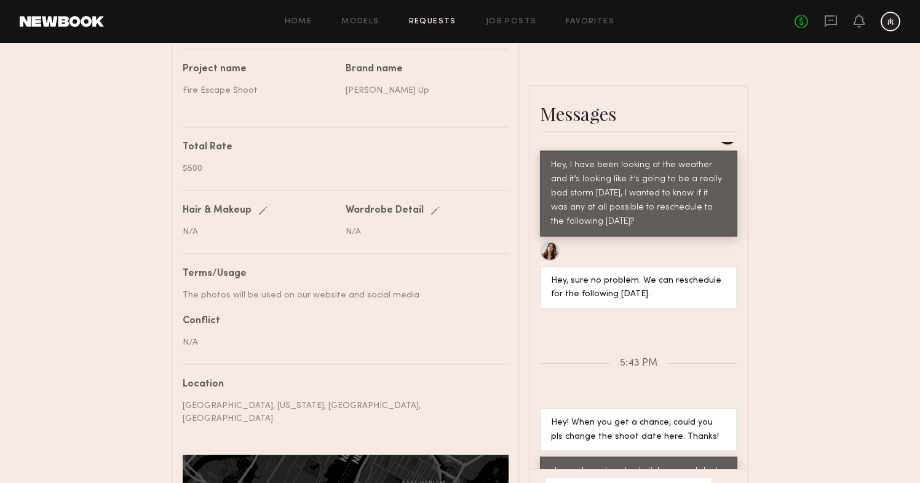
scroll to position [3881, 0]
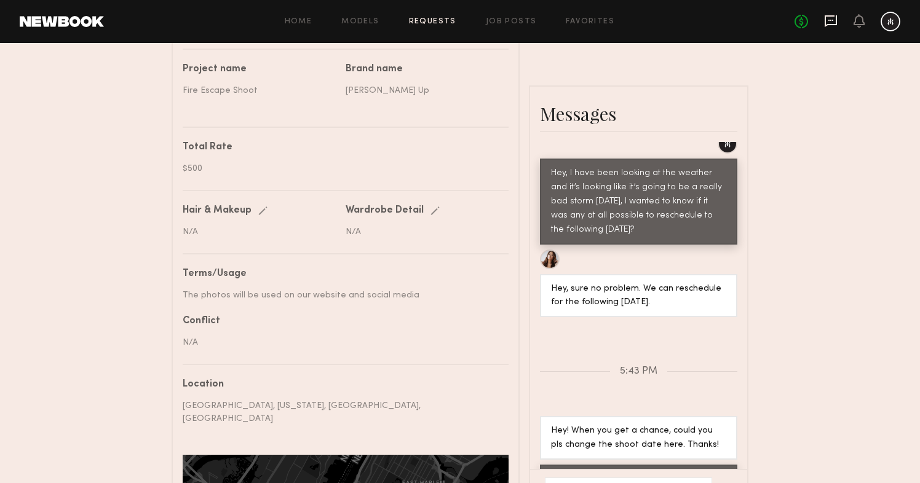
click at [835, 19] on icon at bounding box center [830, 21] width 12 height 12
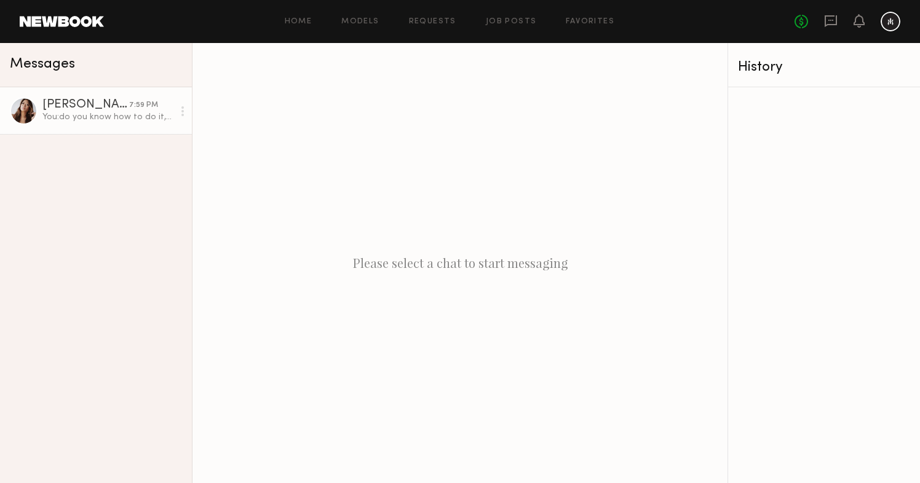
click at [81, 111] on div "You: do you know how to do it, because I dont see where to change it" at bounding box center [107, 117] width 131 height 12
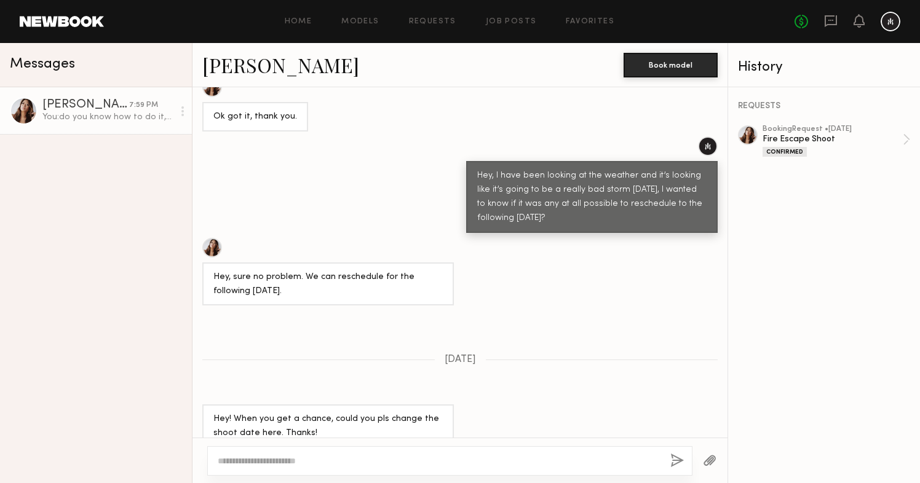
scroll to position [3688, 0]
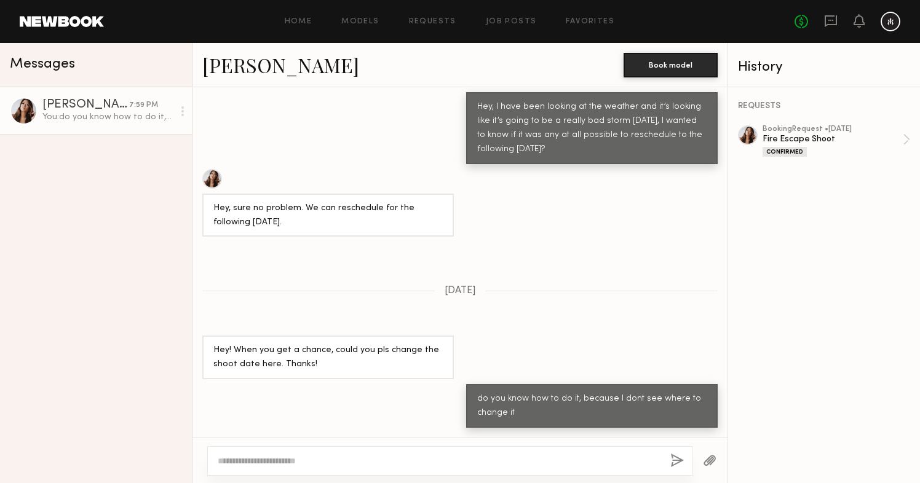
click at [297, 14] on div "Home Models Requests Job Posts Favorites Sign Out No fees up to $5,000" at bounding box center [502, 22] width 796 height 20
click at [297, 18] on link "Home" at bounding box center [299, 22] width 28 height 8
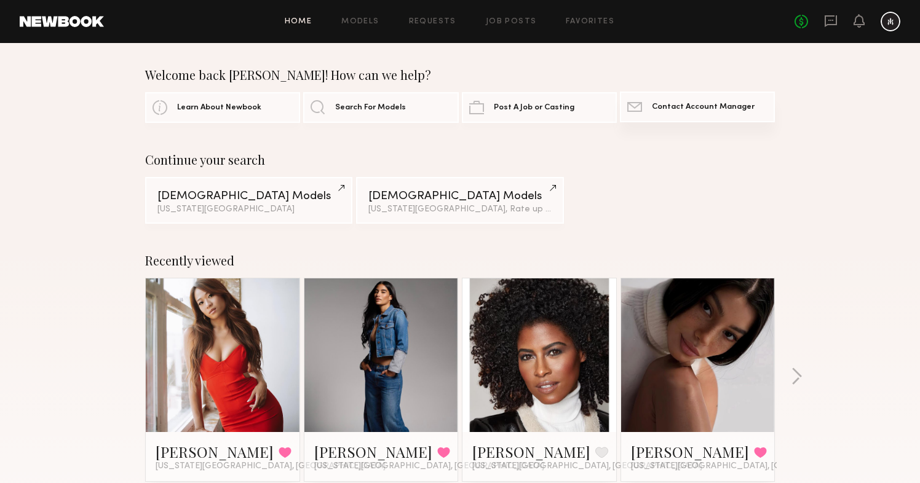
click at [717, 107] on span "Contact Account Manager" at bounding box center [703, 107] width 103 height 8
